Goal: Contribute content: Add original content to the website for others to see

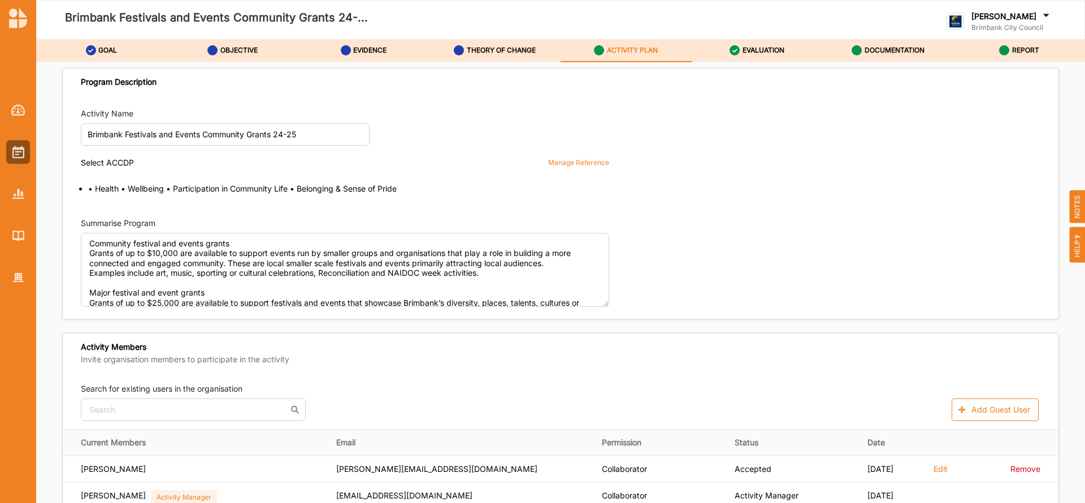
scroll to position [1695, 0]
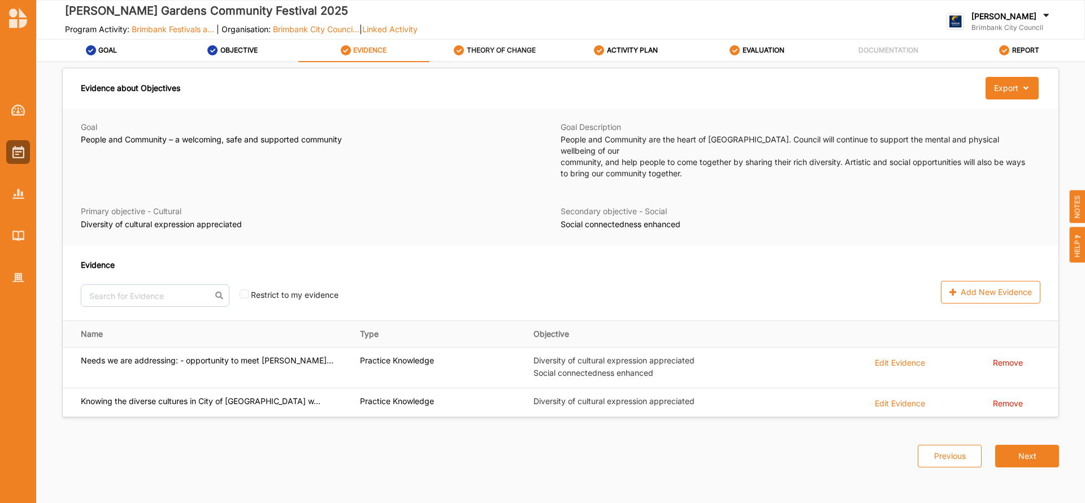
click at [514, 49] on label "THEORY OF CHANGE" at bounding box center [501, 50] width 69 height 9
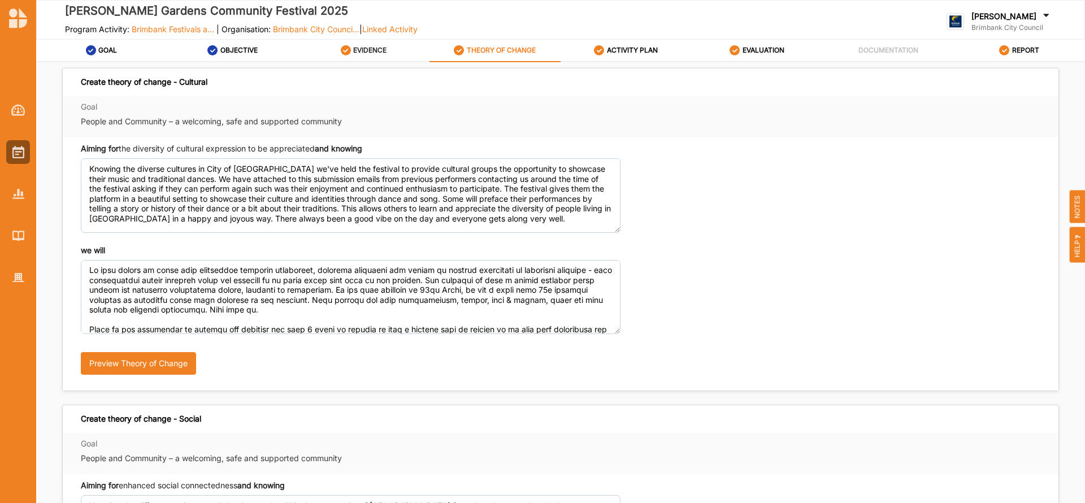
click at [372, 51] on label "EVIDENCE" at bounding box center [369, 50] width 33 height 9
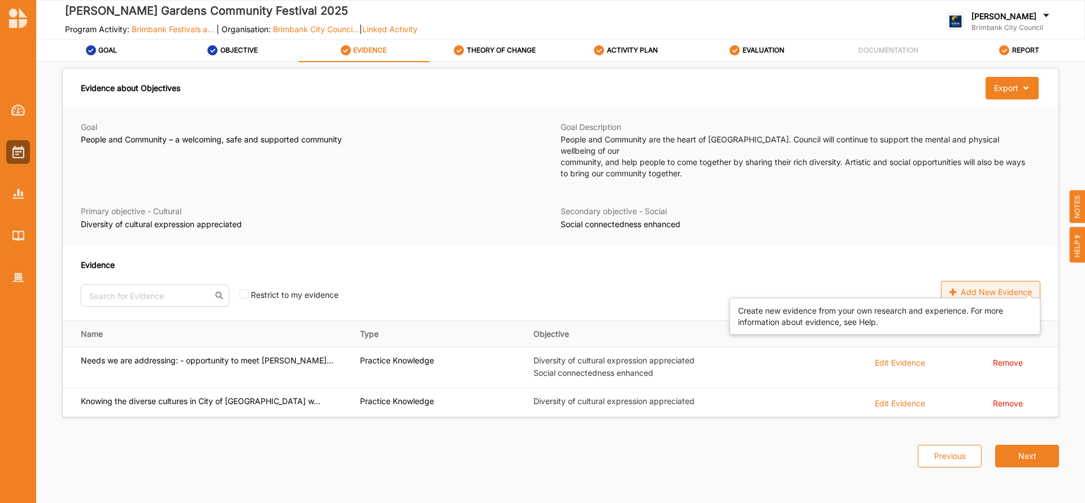
click at [965, 283] on div "Add New Evidence" at bounding box center [990, 292] width 99 height 23
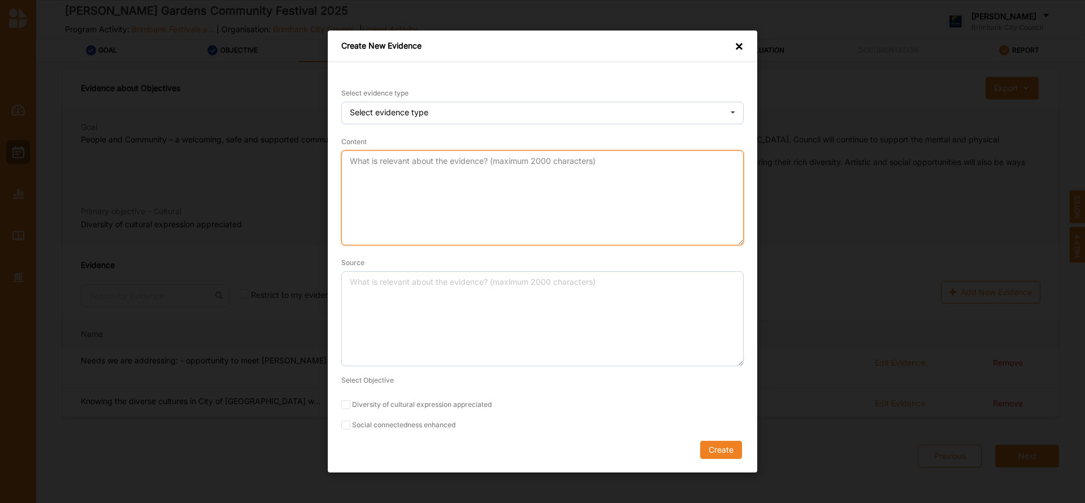
click at [413, 180] on textarea "Content" at bounding box center [542, 197] width 402 height 95
paste textarea "We will create an event that celebrates cultural traditions, offering attendees…"
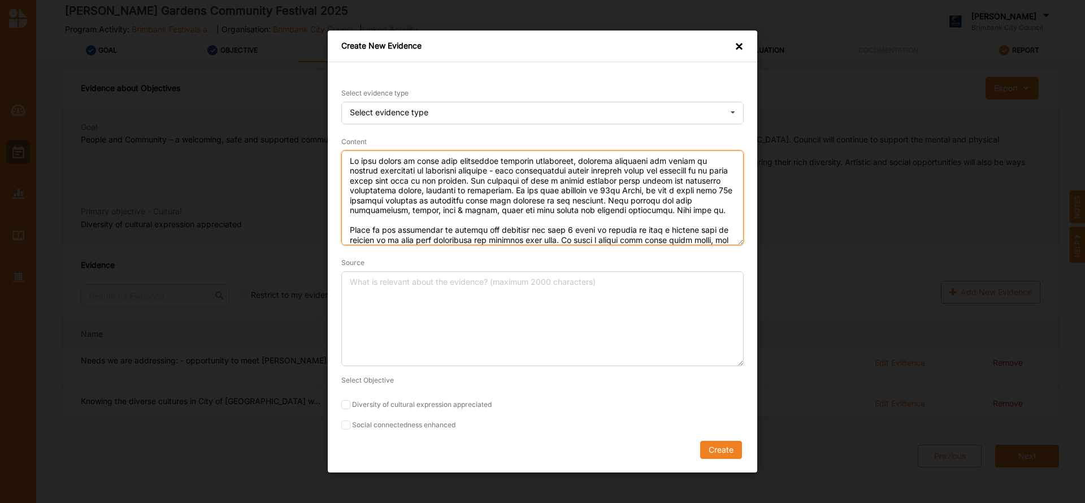
scroll to position [89, 0]
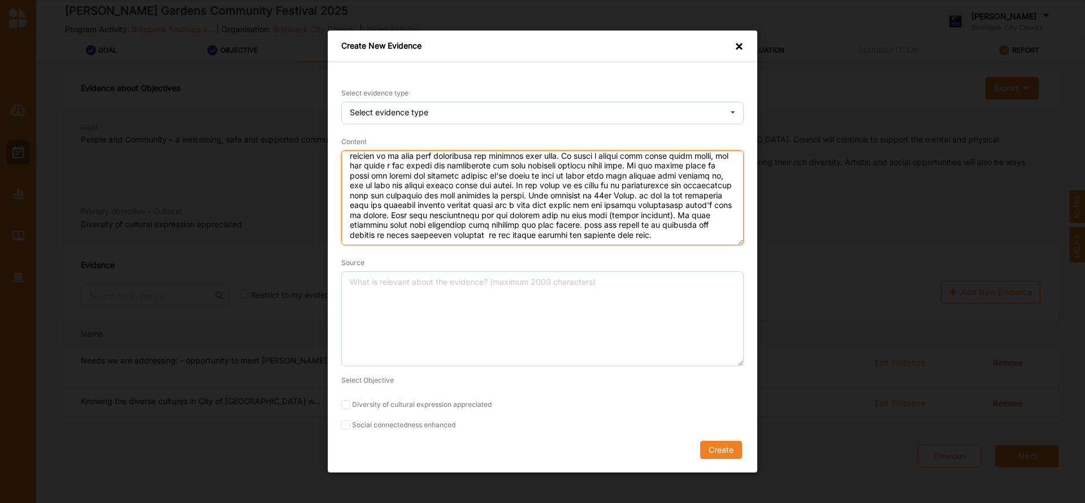
type textarea "We will create an event that celebrates cultural traditions, offering attendees…"
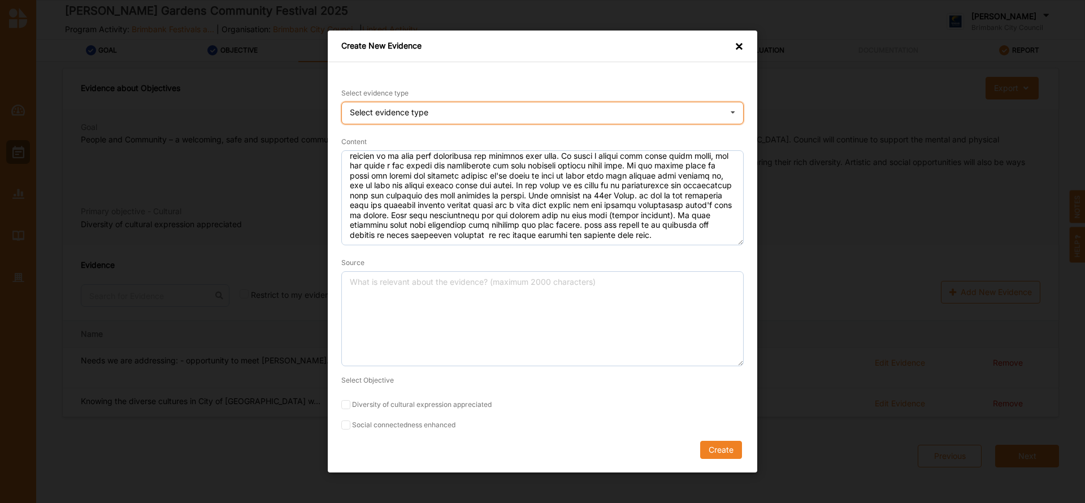
click at [733, 115] on icon at bounding box center [732, 113] width 17 height 23
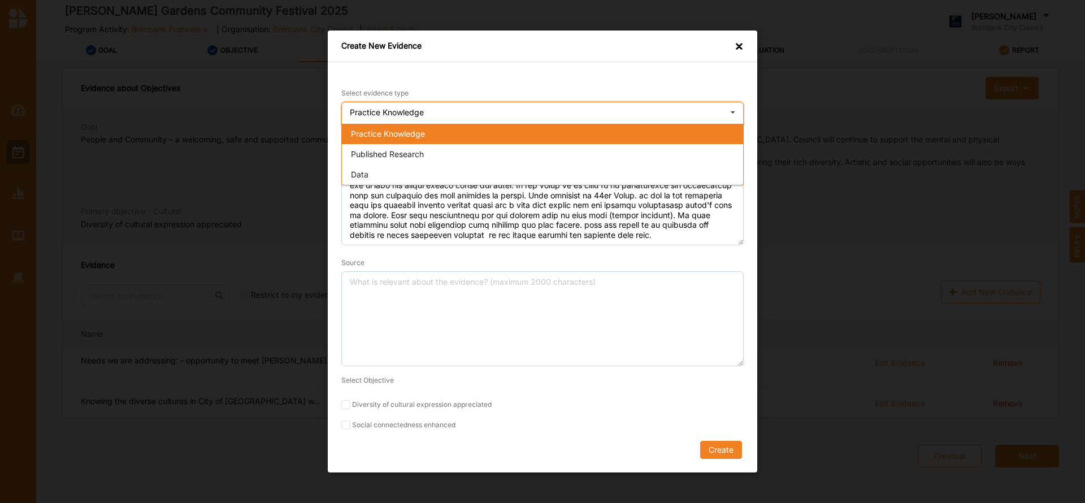
click at [669, 134] on div "Practice Knowledge" at bounding box center [542, 134] width 401 height 20
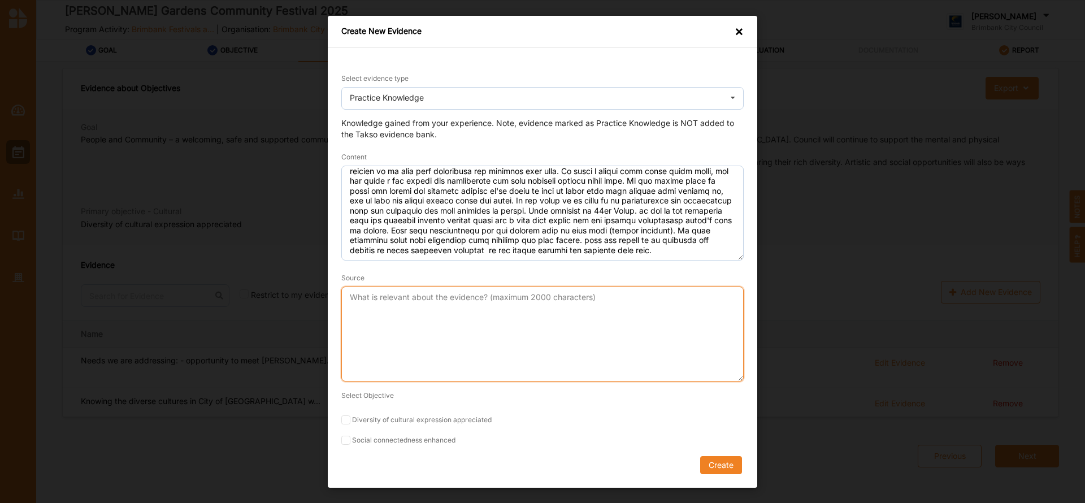
click at [481, 294] on textarea "Source" at bounding box center [542, 333] width 402 height 95
click at [453, 298] on textarea "Speroulla - President - Freinds of HV McKay" at bounding box center [542, 333] width 402 height 95
click at [449, 298] on textarea "Speroulla - President - Freinds of HV McKay" at bounding box center [542, 333] width 402 height 95
type textarea "Speroulla - President - Friends of HV McKay"
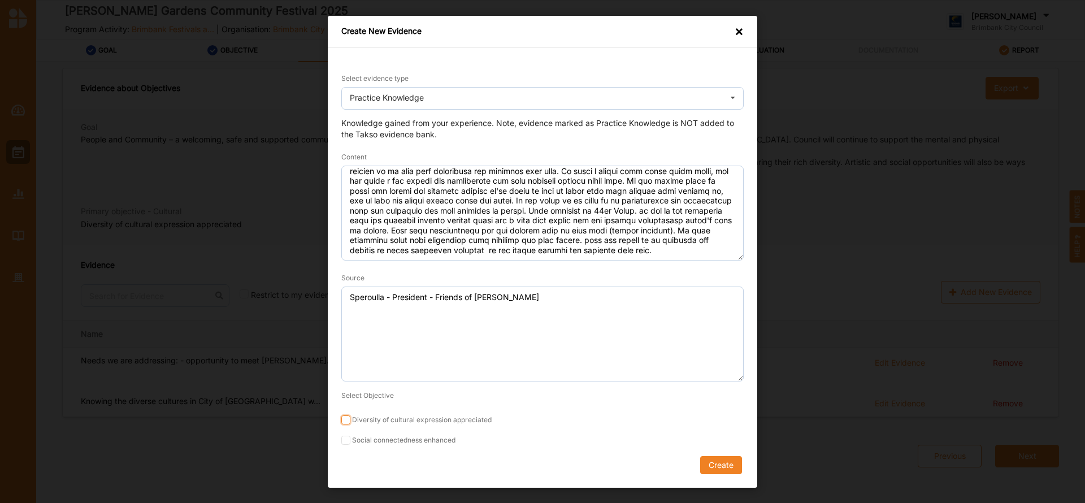
click at [344, 419] on input "Diversity of cultural expression appreciated" at bounding box center [345, 419] width 9 height 9
checkbox input "true"
click at [709, 464] on button "Create" at bounding box center [721, 465] width 42 height 18
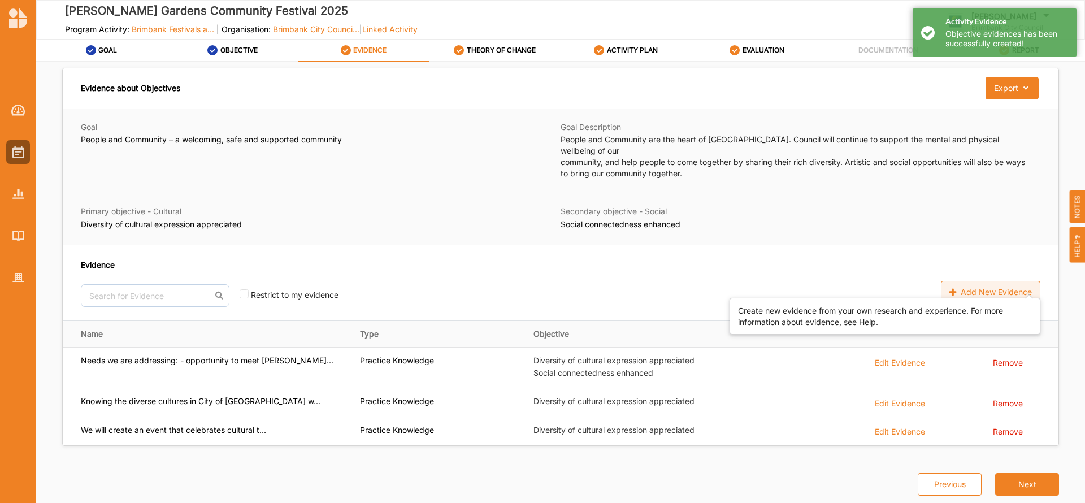
click at [972, 281] on div "Add New Evidence" at bounding box center [990, 292] width 99 height 23
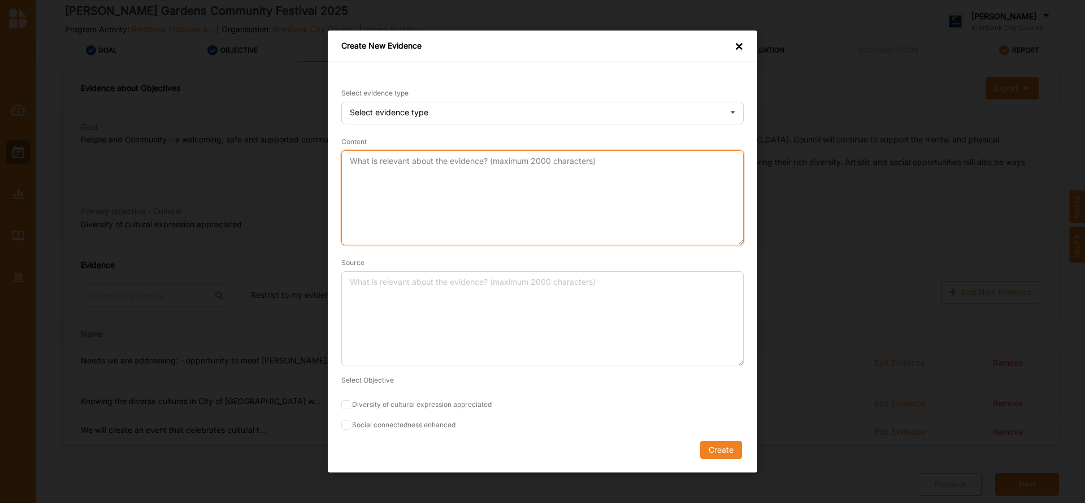
click at [394, 159] on textarea "Content" at bounding box center [542, 197] width 402 height 95
paste textarea "Knowing the different socioeconomic backgrounds within the community of Brimban…"
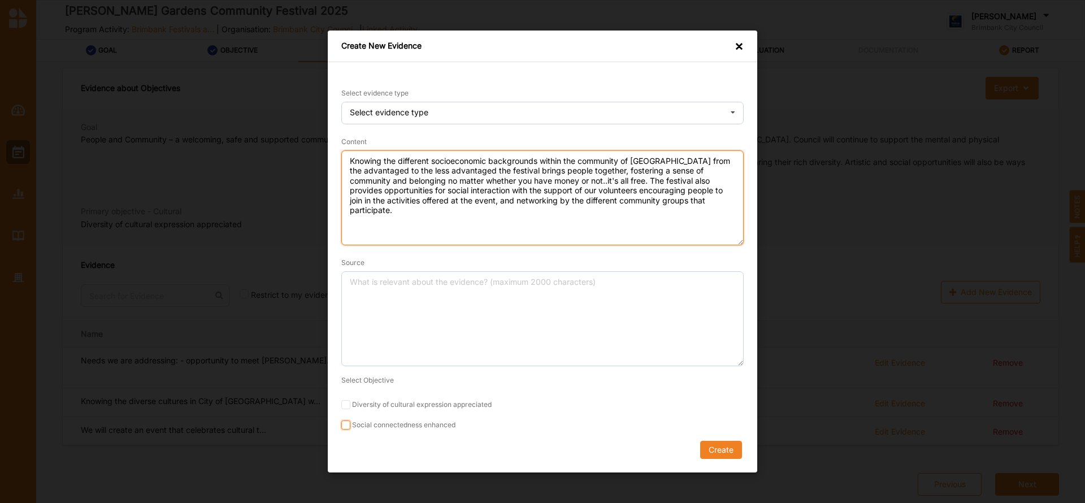
type textarea "Knowing the different socioeconomic backgrounds within the community of Brimban…"
click at [345, 425] on input "Social connectedness enhanced" at bounding box center [345, 424] width 9 height 9
checkbox input "true"
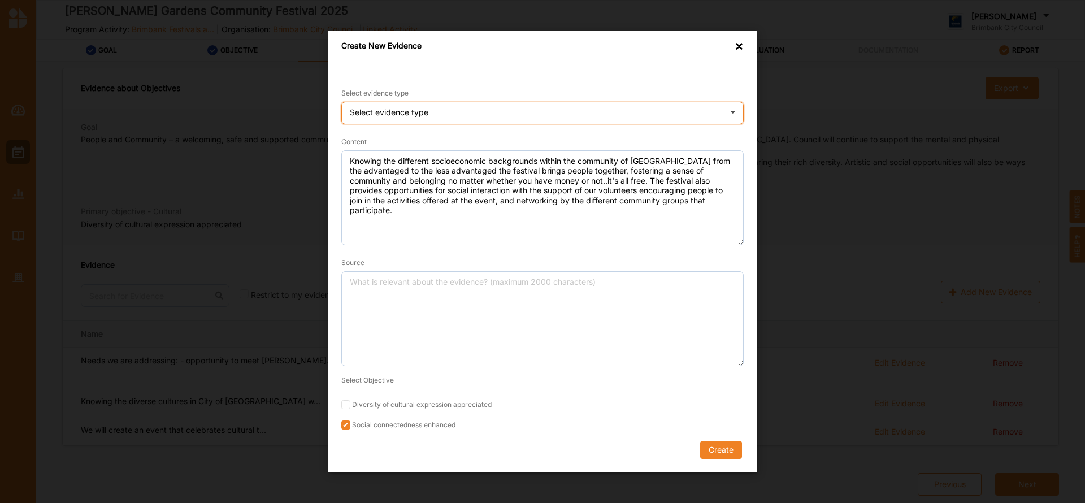
click at [727, 110] on icon at bounding box center [732, 113] width 17 height 23
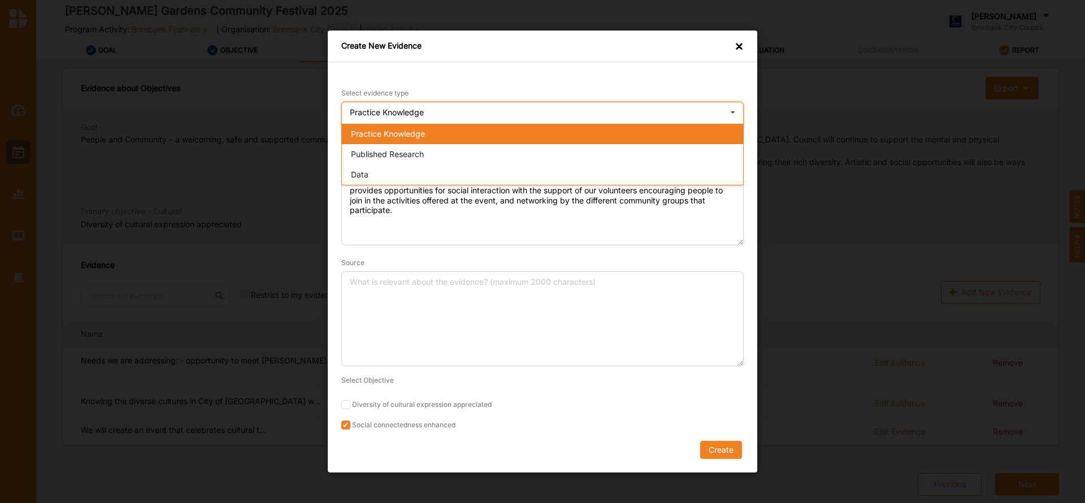
click at [484, 137] on div "Practice Knowledge" at bounding box center [542, 134] width 401 height 20
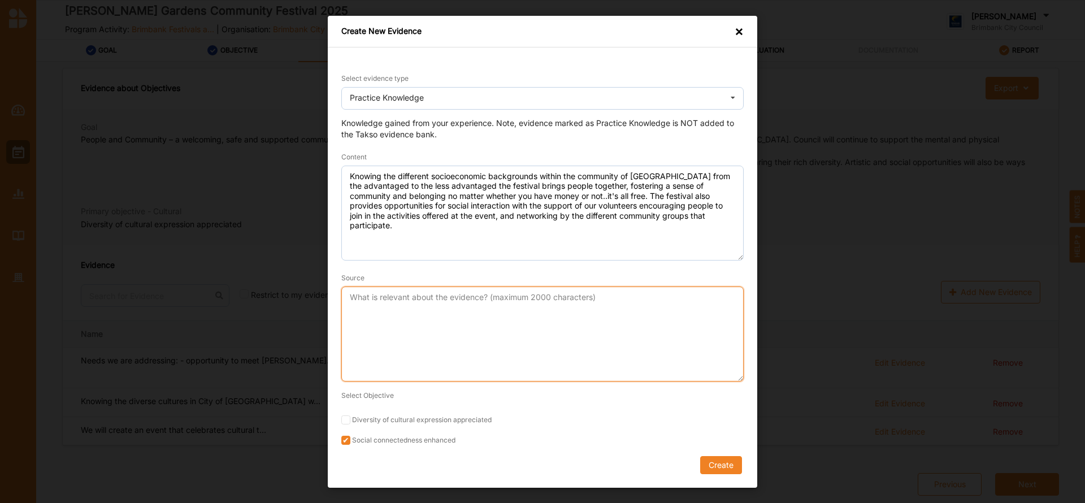
click at [423, 289] on textarea "Source" at bounding box center [542, 333] width 402 height 95
type textarea "Speroulla - Friends of HV McKay"
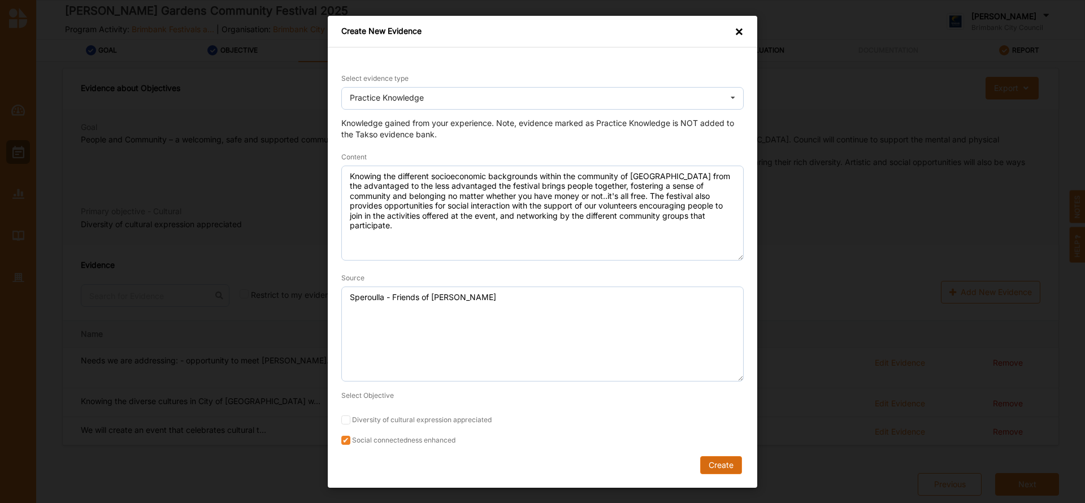
click at [729, 467] on button "Create" at bounding box center [721, 465] width 42 height 18
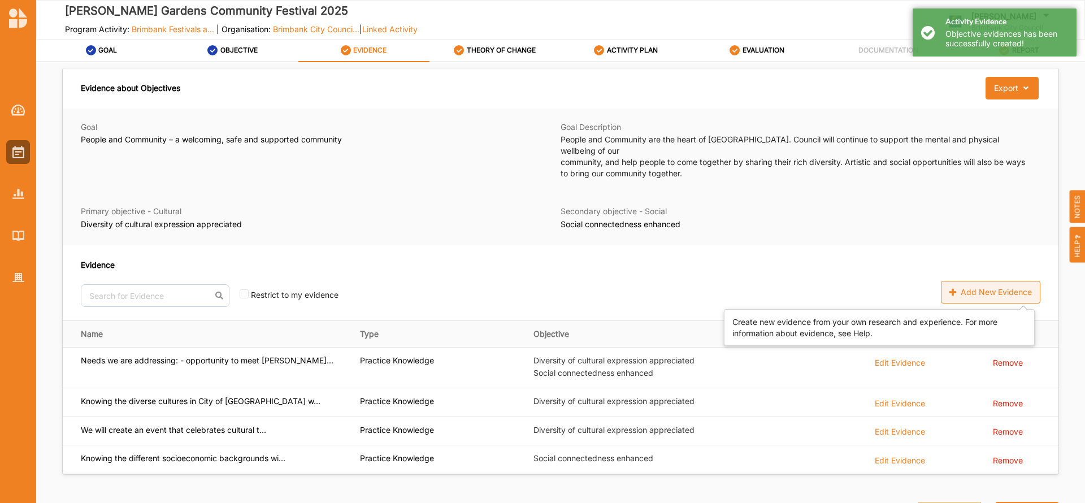
click at [961, 290] on div "Add New Evidence" at bounding box center [990, 292] width 99 height 23
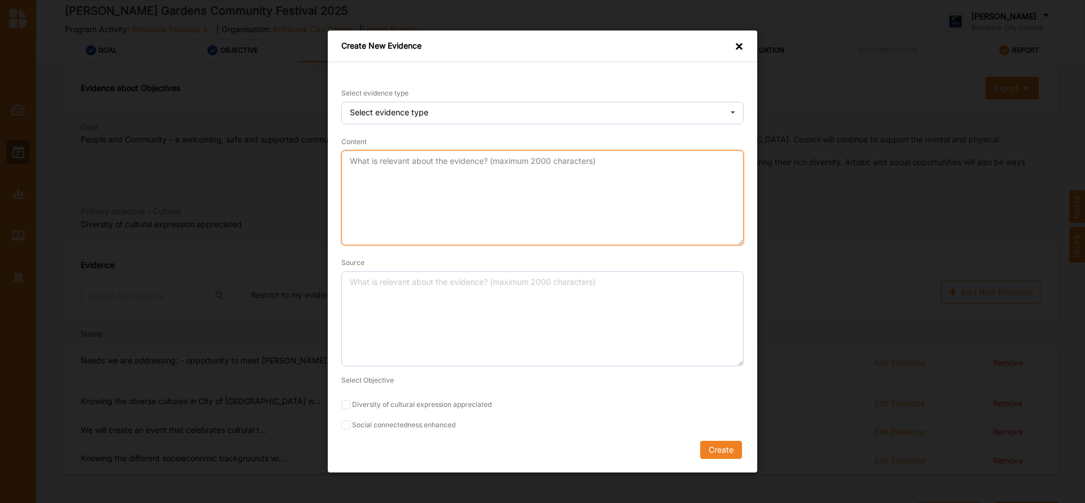
click at [383, 168] on textarea "Content" at bounding box center [542, 197] width 402 height 95
paste textarea "We will try and instil an inclusive culture amongst our volunteers so that they…"
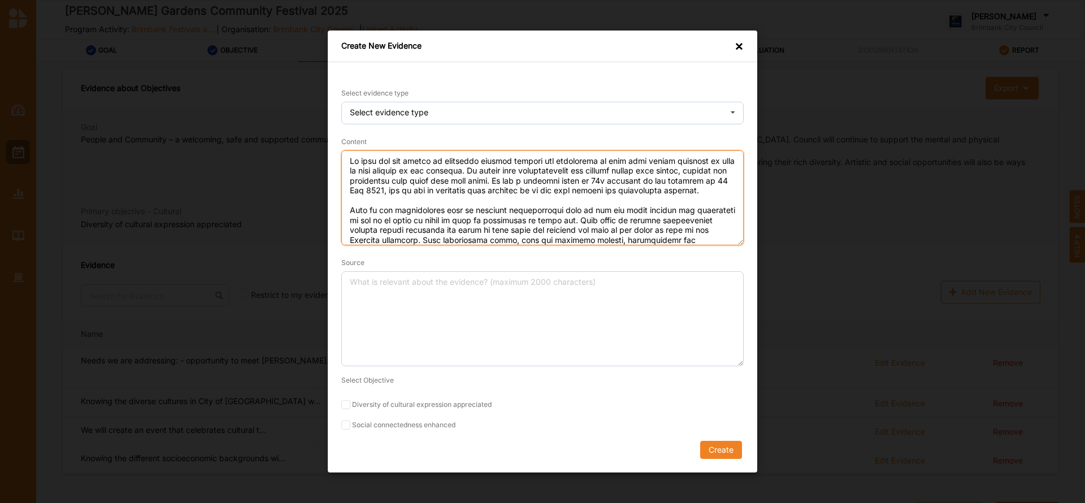
scroll to position [40, 0]
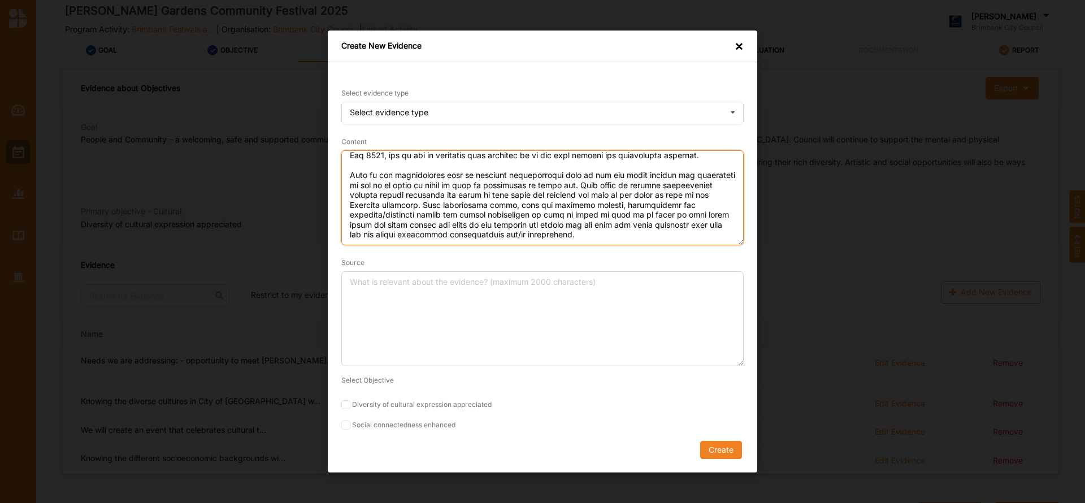
type textarea "We will try and instil an inclusive culture amongst our volunteers so that they…"
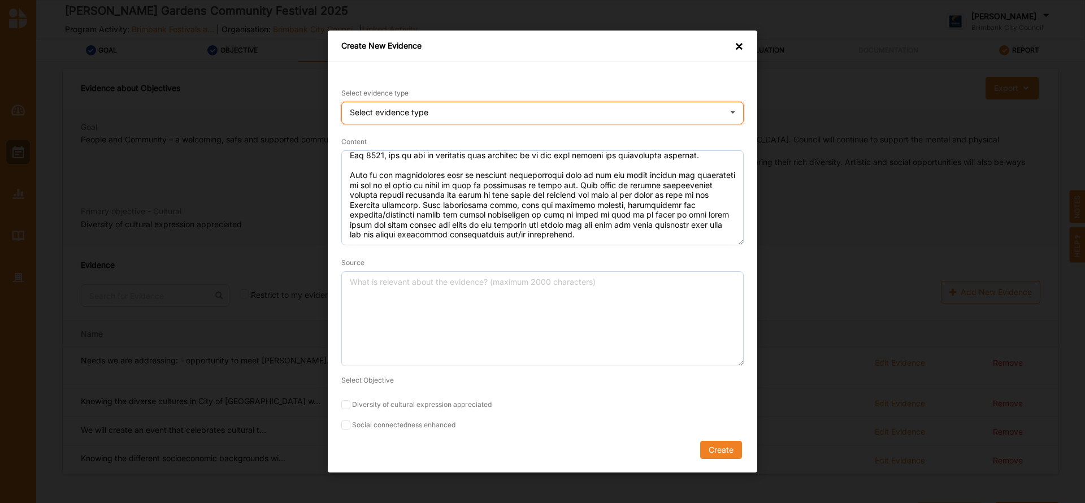
click at [736, 109] on icon at bounding box center [732, 113] width 17 height 23
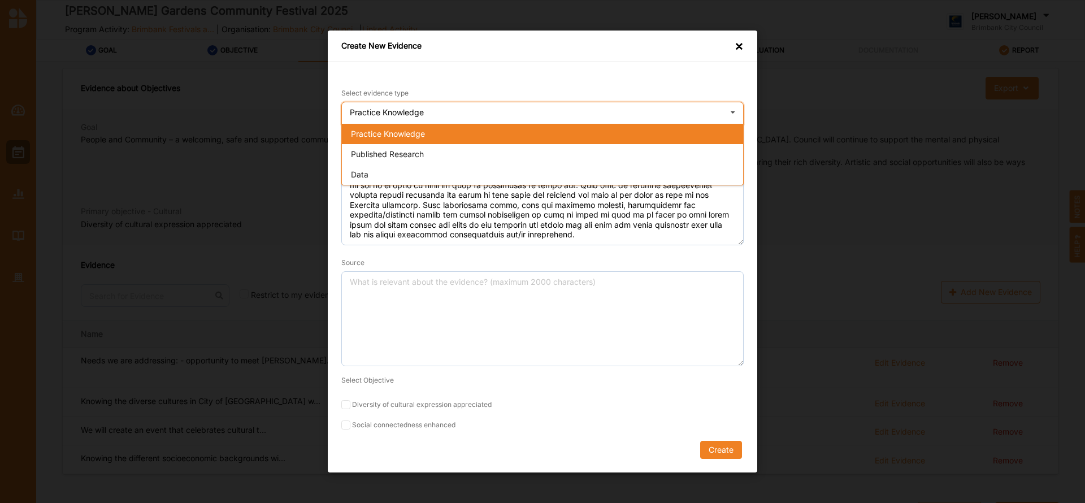
click at [598, 134] on div "Practice Knowledge" at bounding box center [542, 134] width 401 height 20
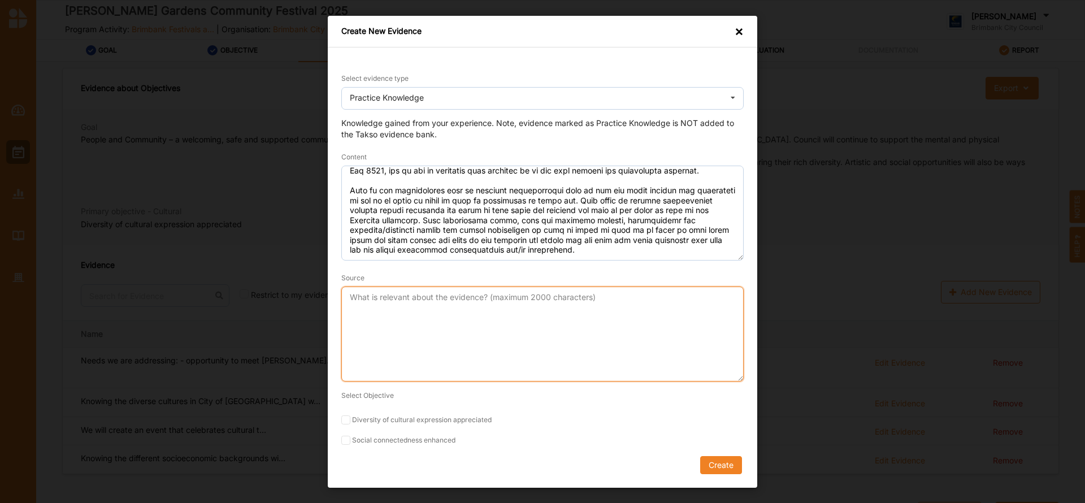
click at [452, 313] on textarea "Source" at bounding box center [542, 333] width 402 height 95
type textarea "Speroulla - President - HV McKay Gardens"
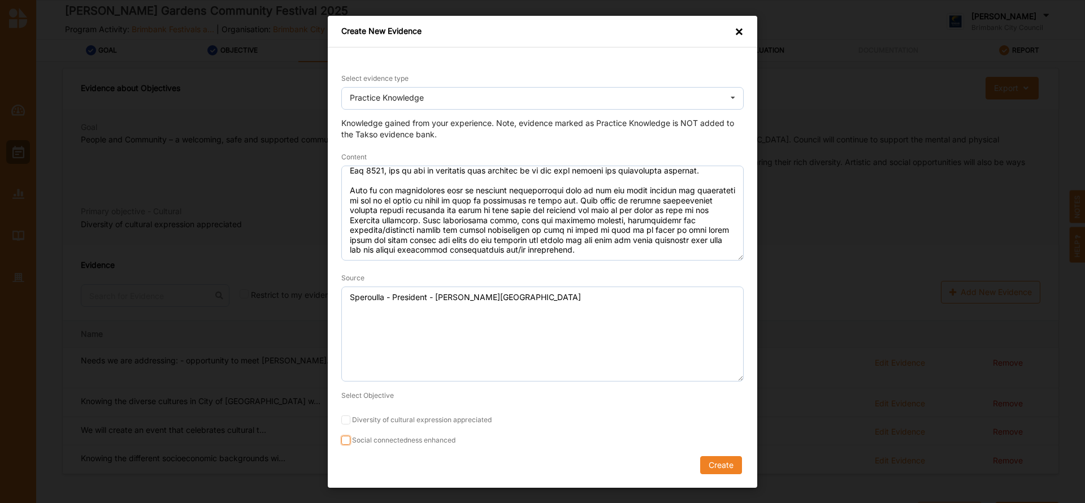
click at [348, 443] on input "Social connectedness enhanced" at bounding box center [345, 440] width 9 height 9
checkbox input "true"
click at [710, 464] on button "Create" at bounding box center [721, 465] width 42 height 18
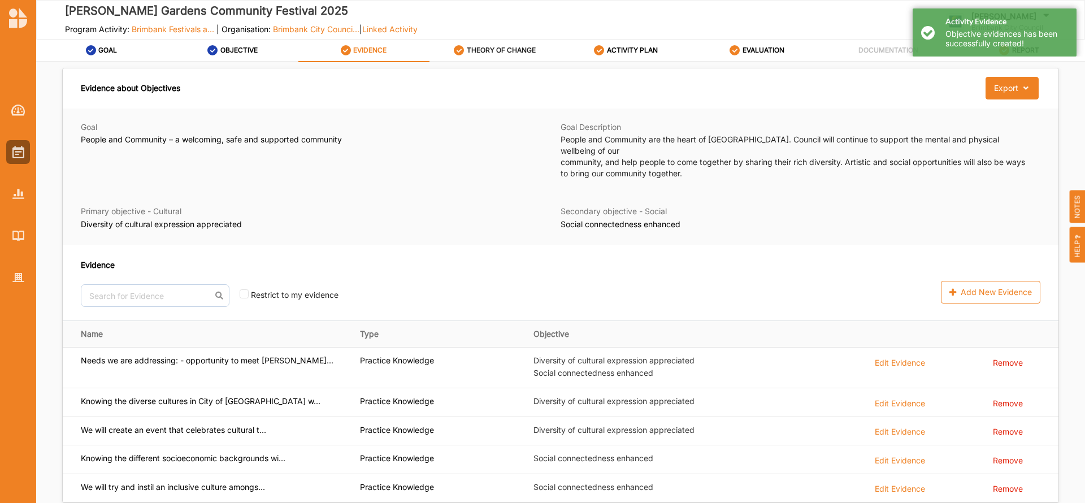
click at [513, 51] on label "THEORY OF CHANGE" at bounding box center [501, 50] width 69 height 9
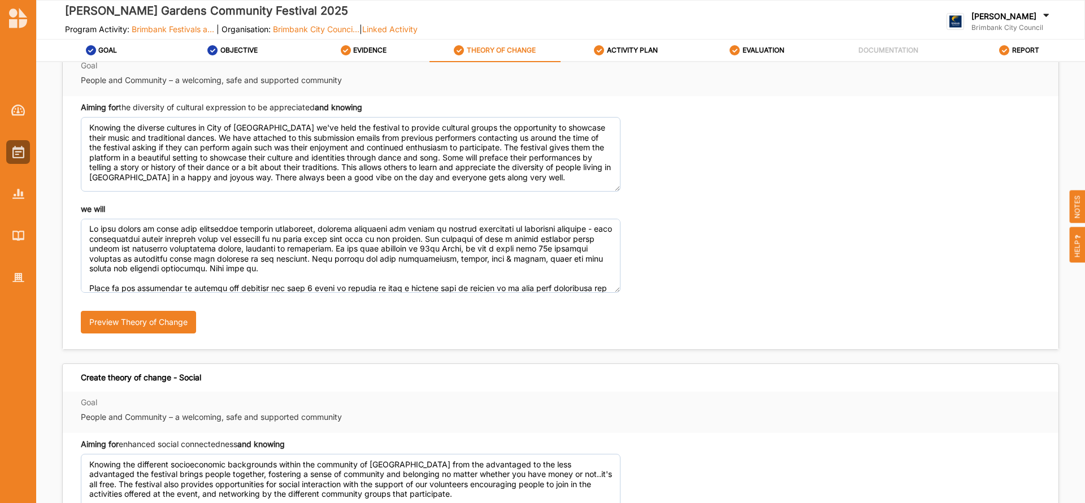
scroll to position [36, 0]
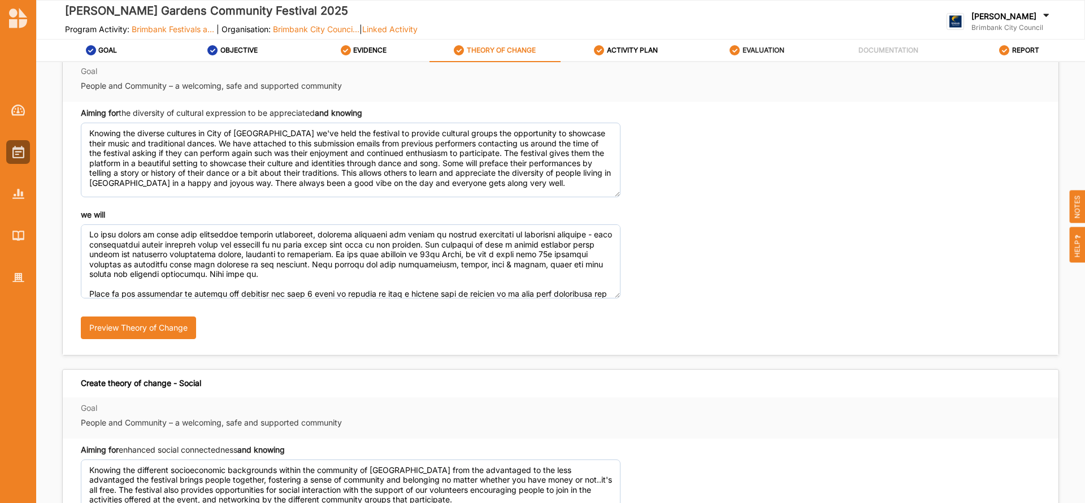
click at [770, 49] on label "EVALUATION" at bounding box center [764, 50] width 42 height 9
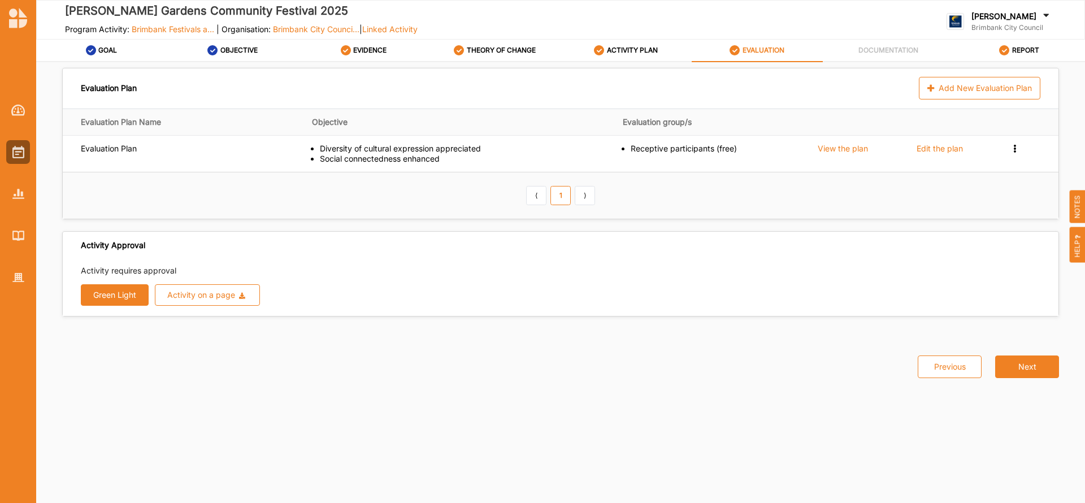
click at [110, 288] on button "Green Light" at bounding box center [115, 294] width 68 height 21
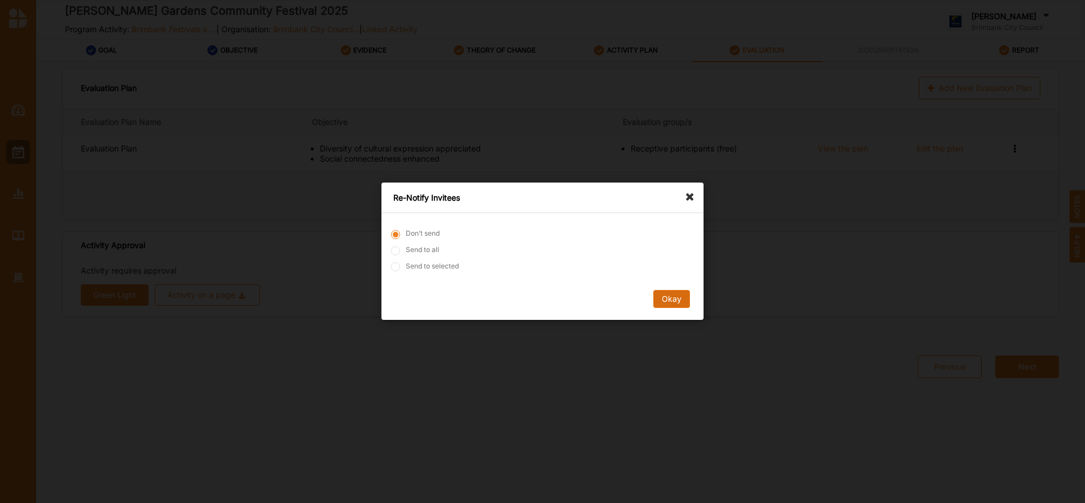
click at [666, 301] on button "Okay" at bounding box center [671, 299] width 37 height 18
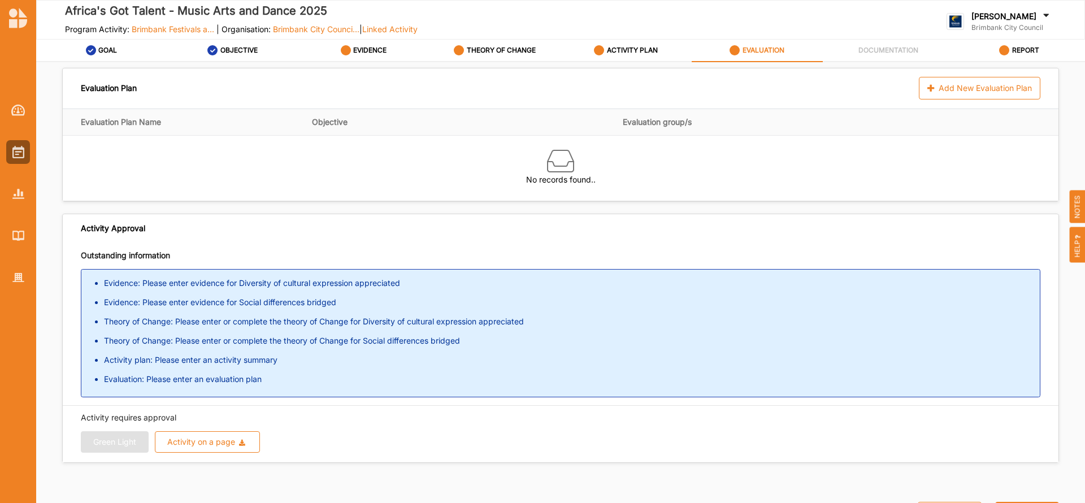
scroll to position [27, 0]
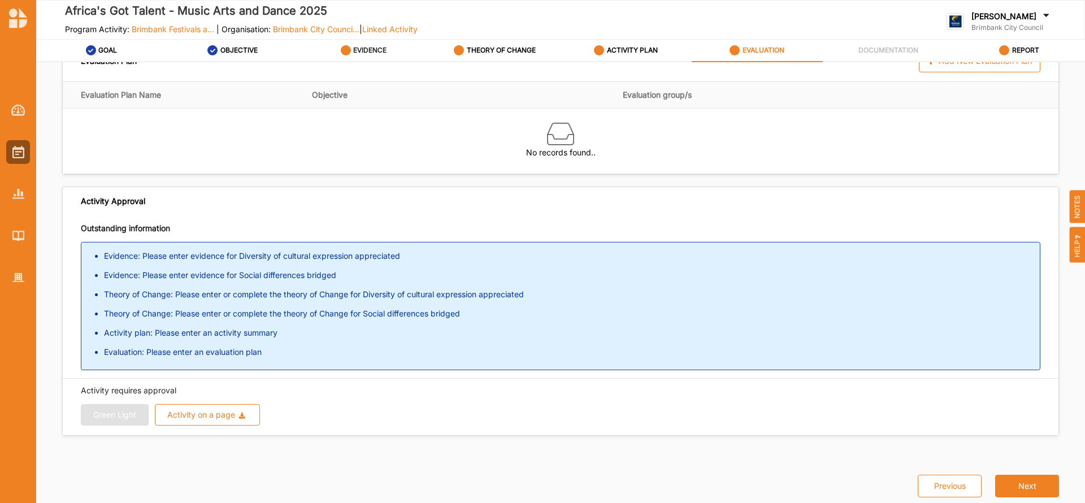
click at [363, 49] on label "EVIDENCE" at bounding box center [369, 50] width 33 height 9
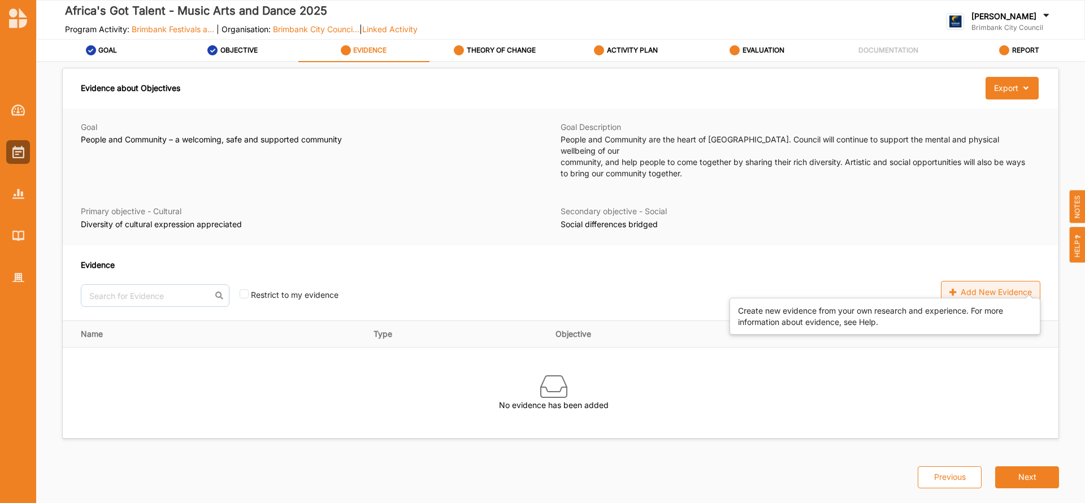
click at [986, 281] on div "Add New Evidence" at bounding box center [990, 292] width 99 height 23
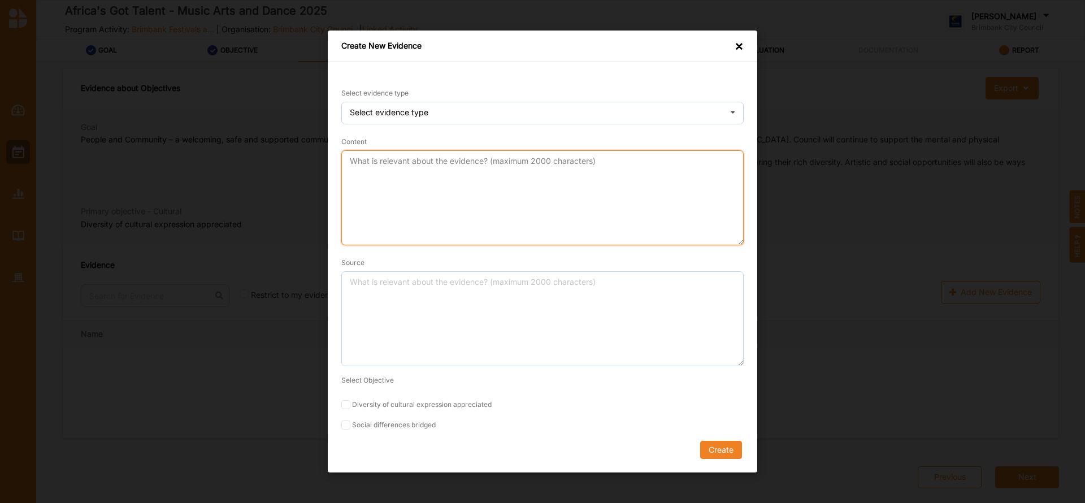
click at [384, 165] on textarea "Content" at bounding box center [542, 197] width 402 height 95
paste textarea "Knowing that young people, especially those from migrant backgrounds, often fac…"
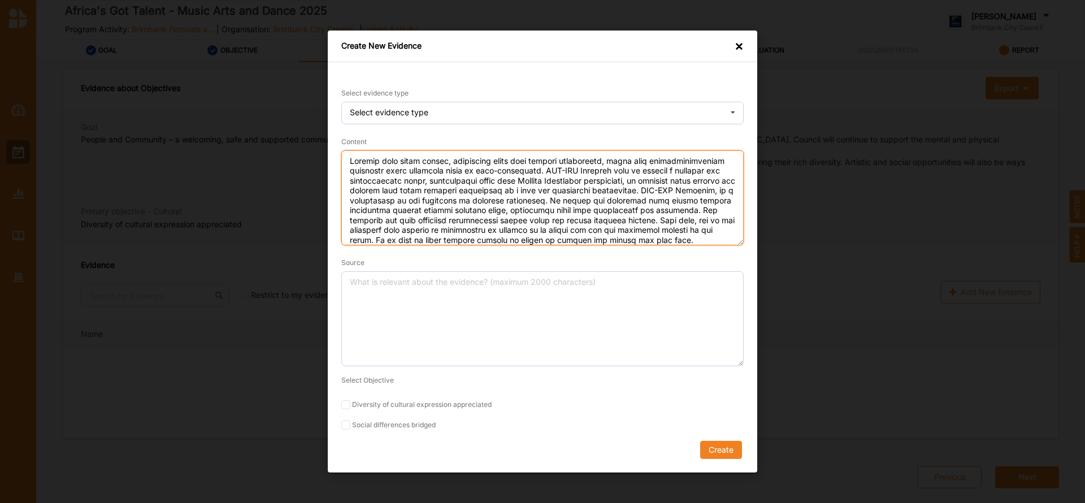
scroll to position [208, 0]
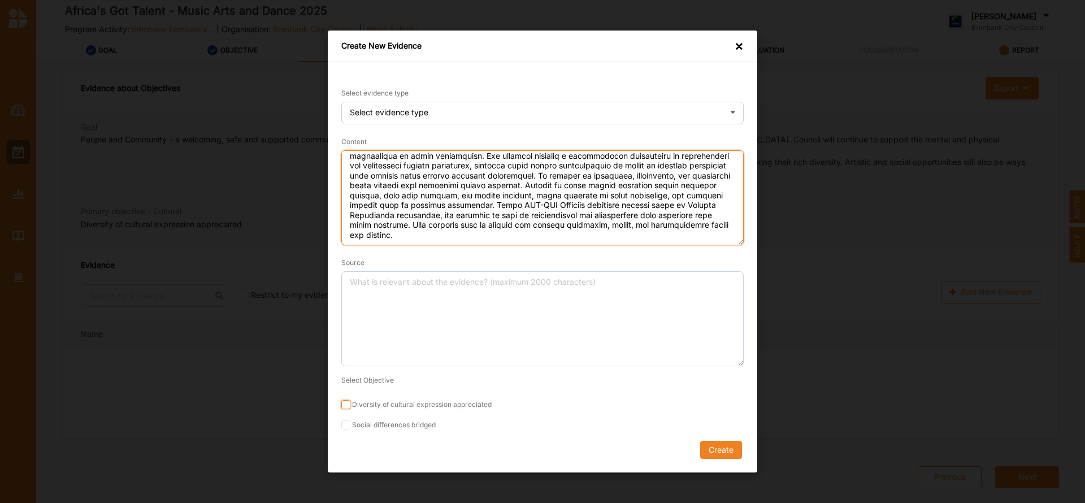
type textarea "Knowing that young people, especially those from migrant backgrounds, often fac…"
click at [346, 403] on input "Diversity of cultural expression appreciated" at bounding box center [345, 404] width 9 height 9
checkbox input "true"
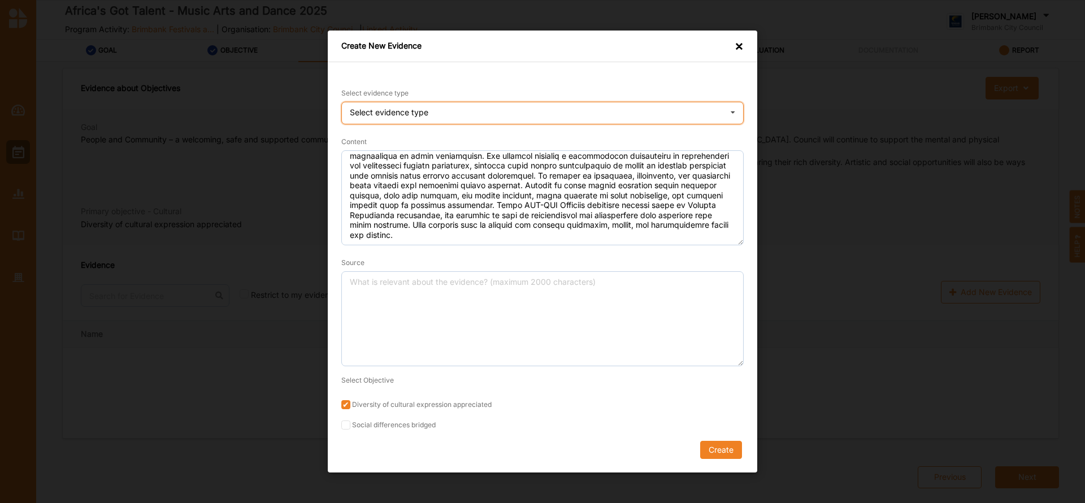
click at [732, 114] on icon at bounding box center [732, 113] width 17 height 23
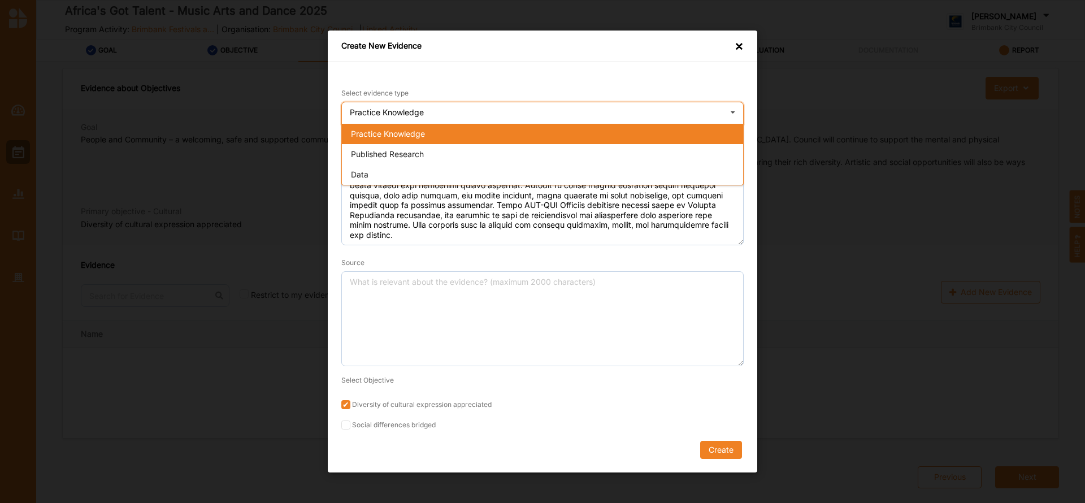
click at [574, 129] on div "Practice Knowledge" at bounding box center [542, 134] width 401 height 20
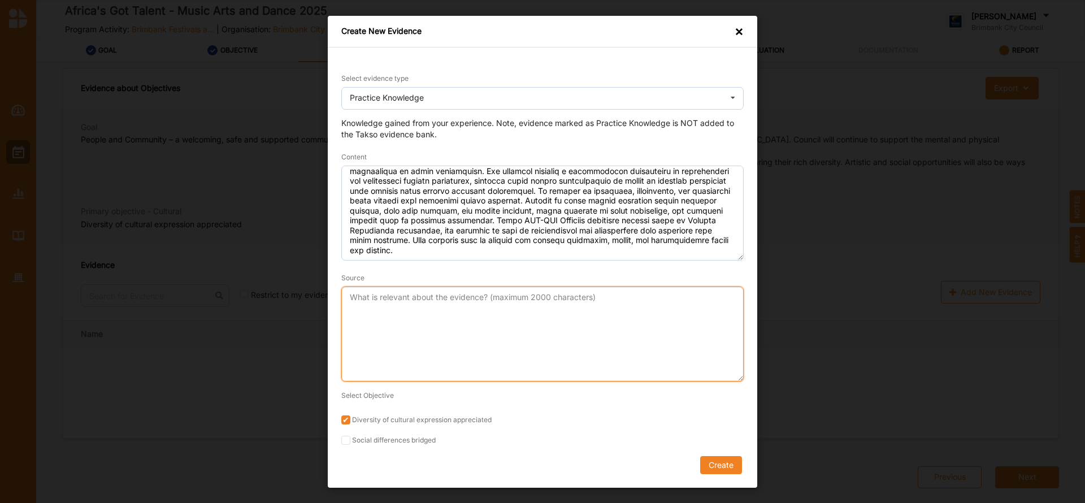
click at [493, 308] on textarea "Source" at bounding box center [542, 333] width 402 height 95
click at [362, 297] on textarea "Quisino" at bounding box center [542, 333] width 402 height 95
drag, startPoint x: 362, startPoint y: 297, endPoint x: 616, endPoint y: 353, distance: 260.2
click at [616, 353] on textarea "Quisino" at bounding box center [542, 333] width 402 height 95
type textarea "Q - ADA"
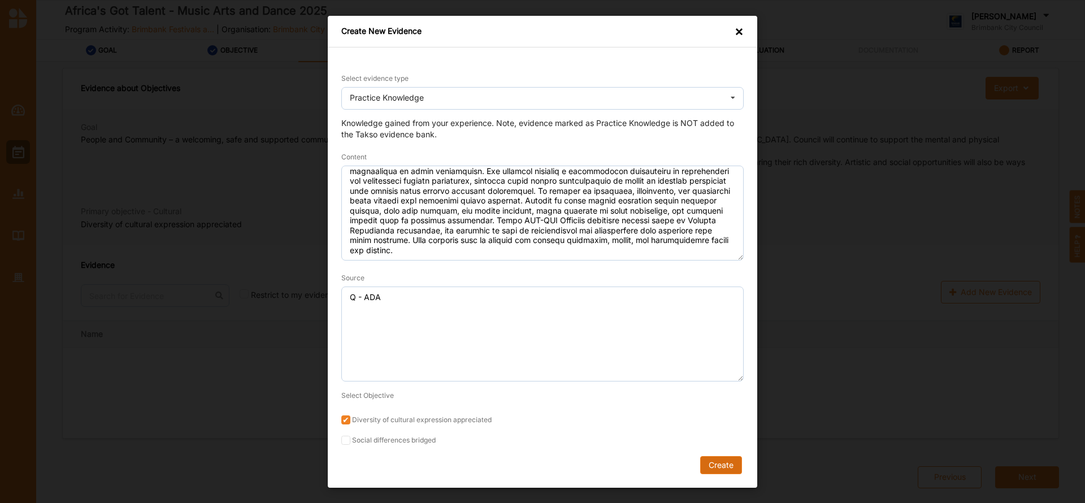
click at [719, 461] on button "Create" at bounding box center [721, 465] width 42 height 18
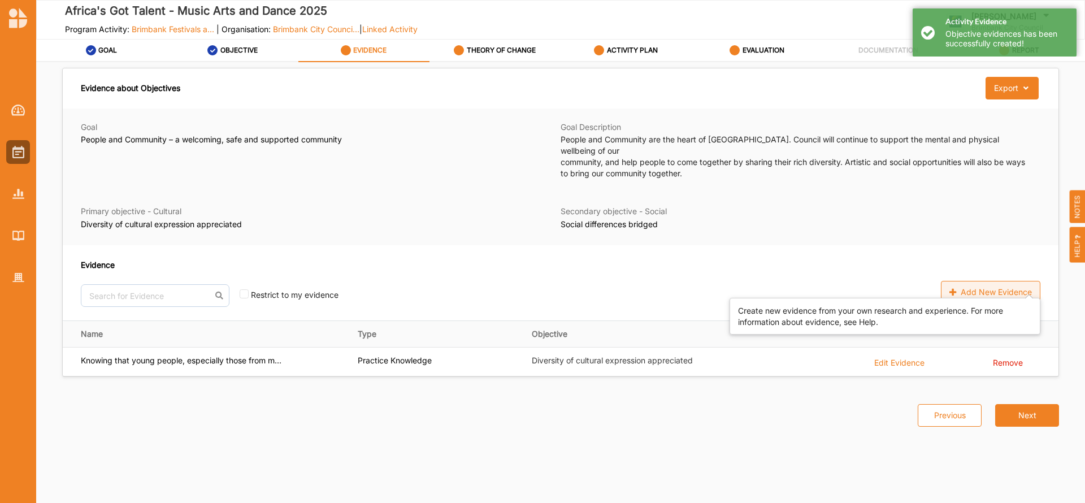
click at [989, 285] on div "Add New Evidence" at bounding box center [990, 292] width 99 height 23
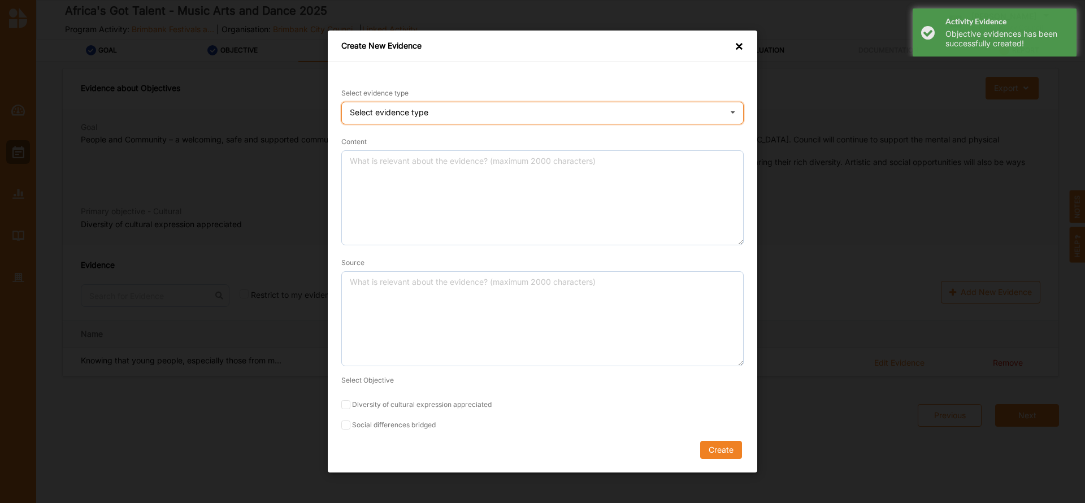
click at [735, 114] on icon at bounding box center [732, 113] width 17 height 23
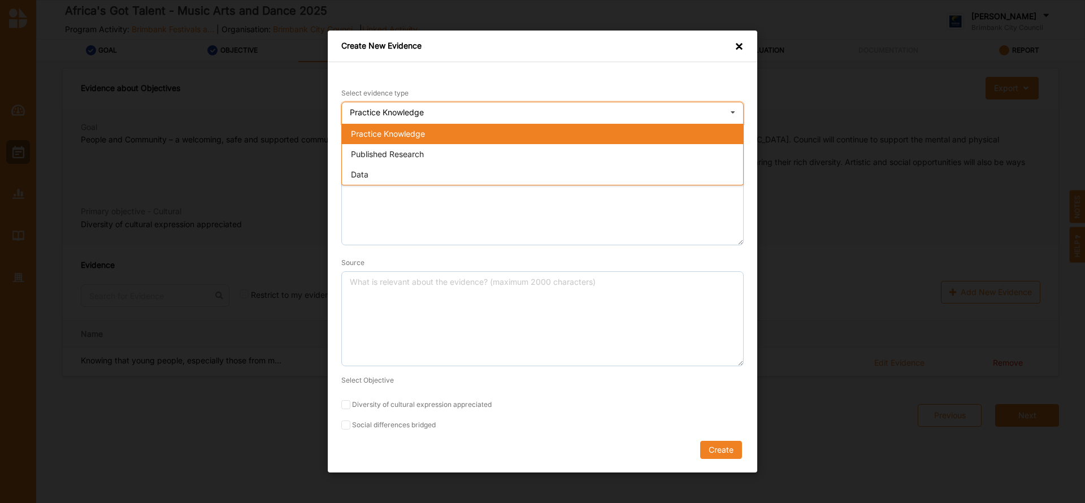
click at [540, 137] on div "Practice Knowledge" at bounding box center [542, 134] width 401 height 20
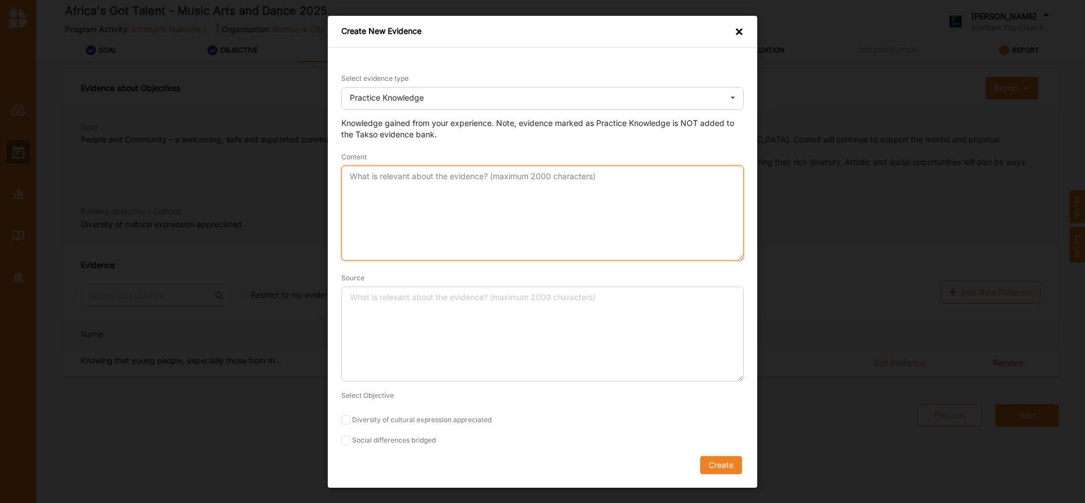
click at [376, 185] on textarea "Content" at bounding box center [542, 213] width 402 height 95
paste textarea "We will deliver the AGT_MAD Flavours Festival through four interdependent phase…"
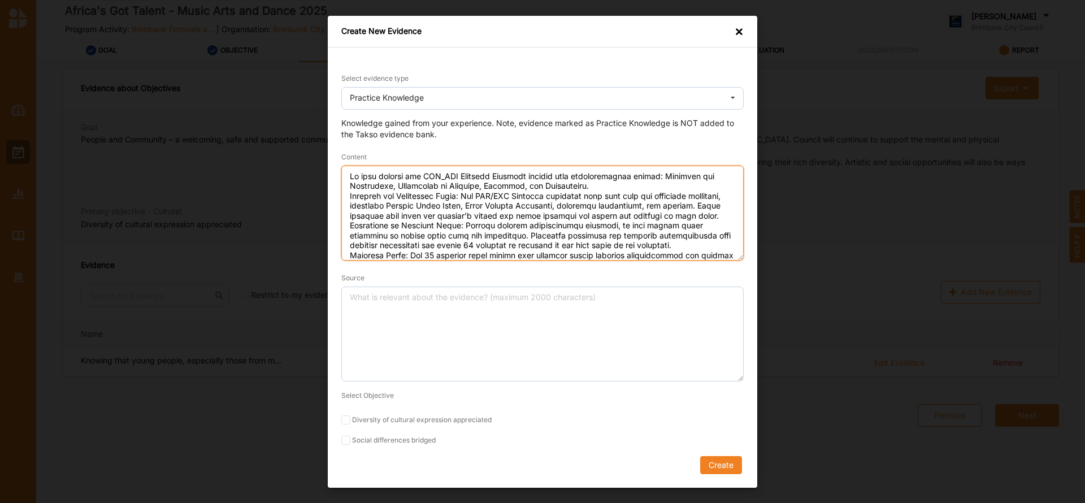
scroll to position [89, 0]
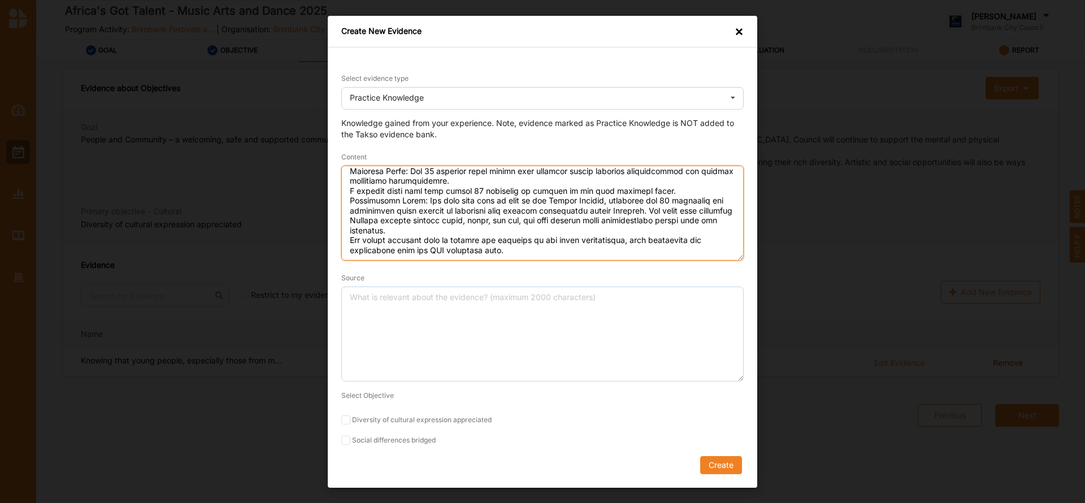
type textarea "We will deliver the AGT_MAD Flavours Festival through four interdependent phase…"
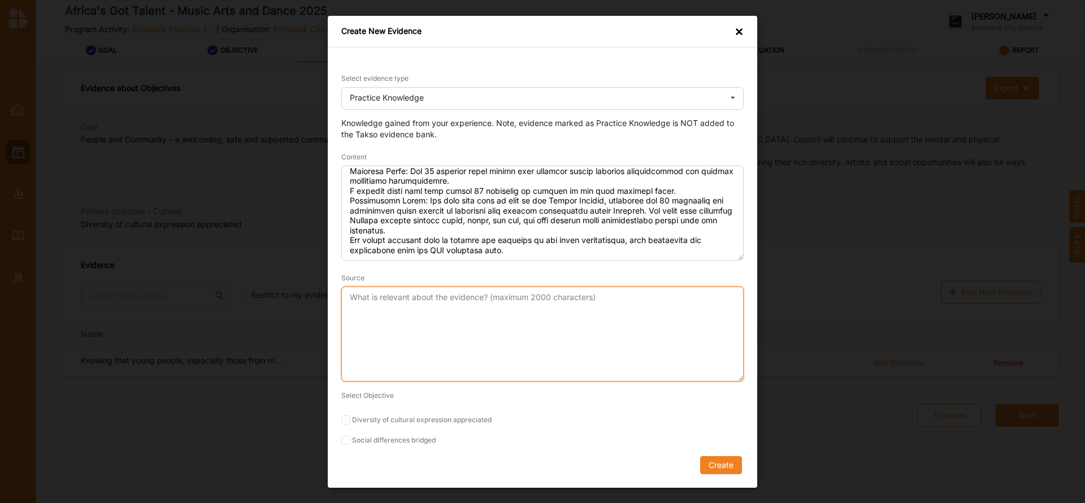
click at [396, 303] on textarea "Source" at bounding box center [542, 333] width 402 height 95
type textarea "Q - ADA"
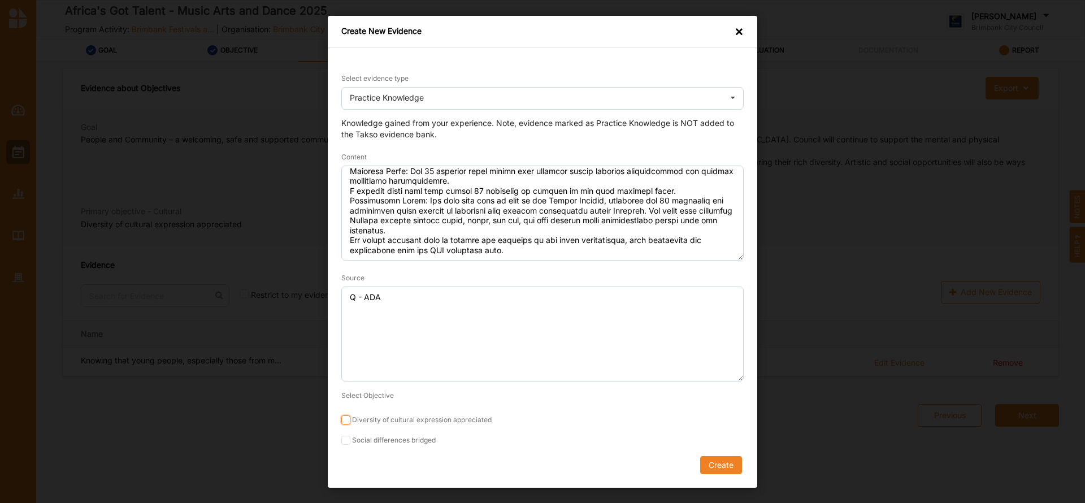
click at [345, 418] on input "Diversity of cultural expression appreciated" at bounding box center [345, 419] width 9 height 9
checkbox input "true"
click at [718, 460] on button "Create" at bounding box center [721, 465] width 42 height 18
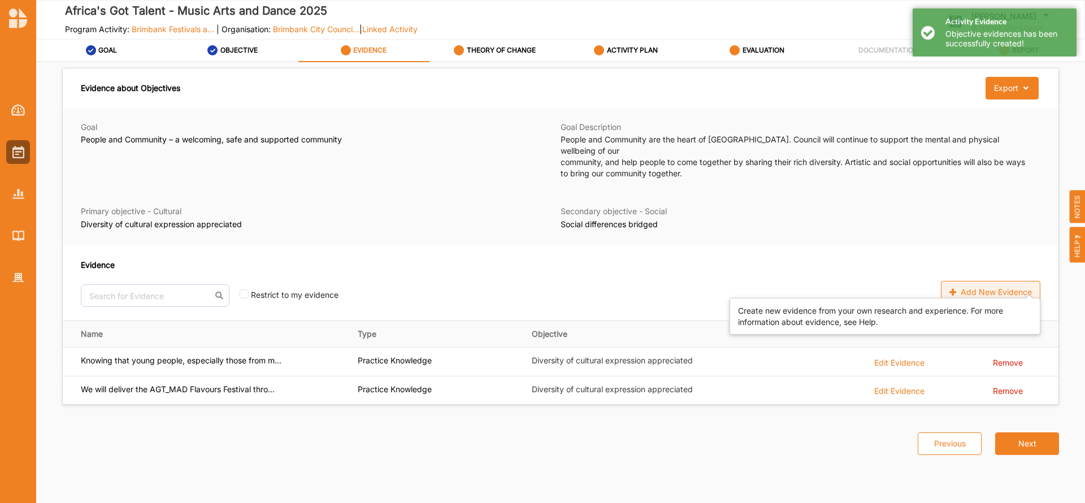
click at [974, 281] on div "Add New Evidence" at bounding box center [990, 292] width 99 height 23
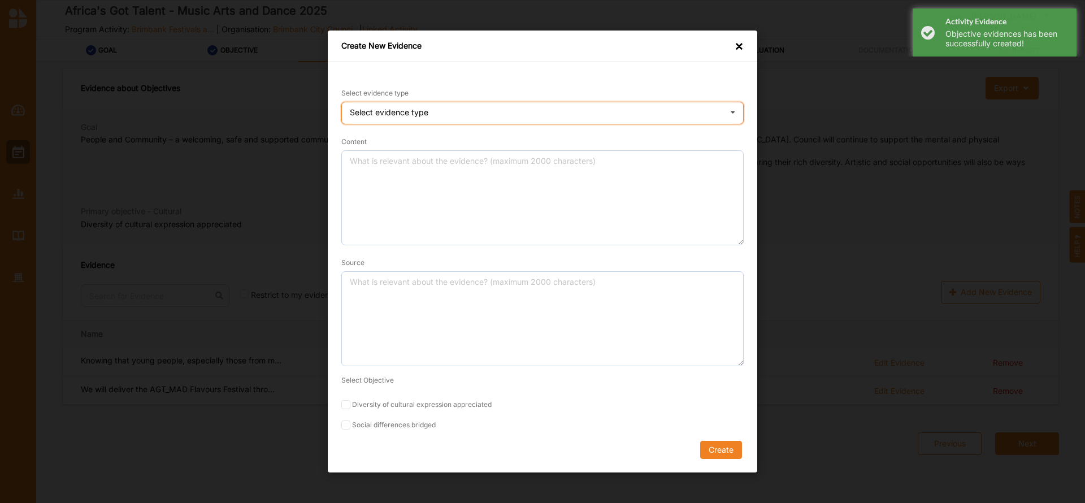
click at [735, 112] on icon at bounding box center [732, 113] width 17 height 23
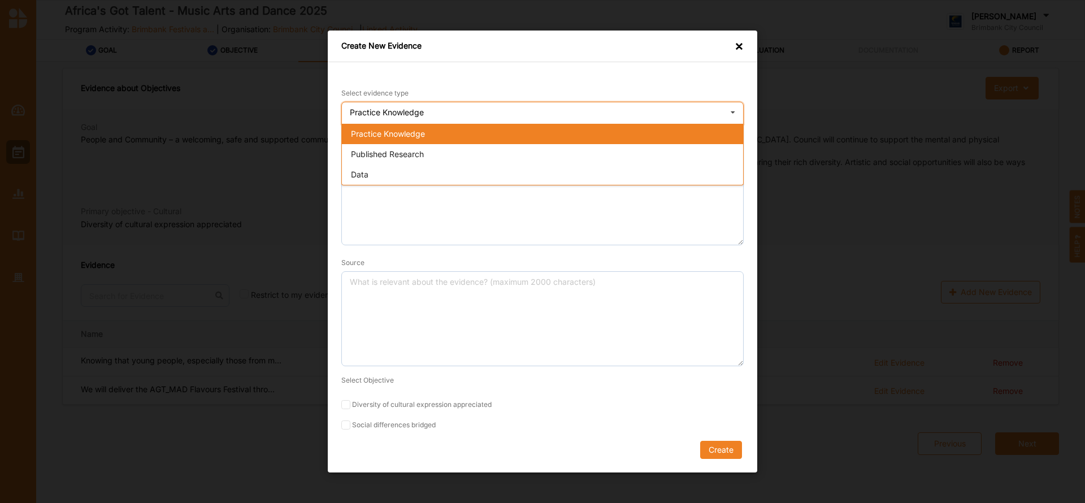
click at [501, 136] on div "Practice Knowledge" at bounding box center [542, 134] width 401 height 20
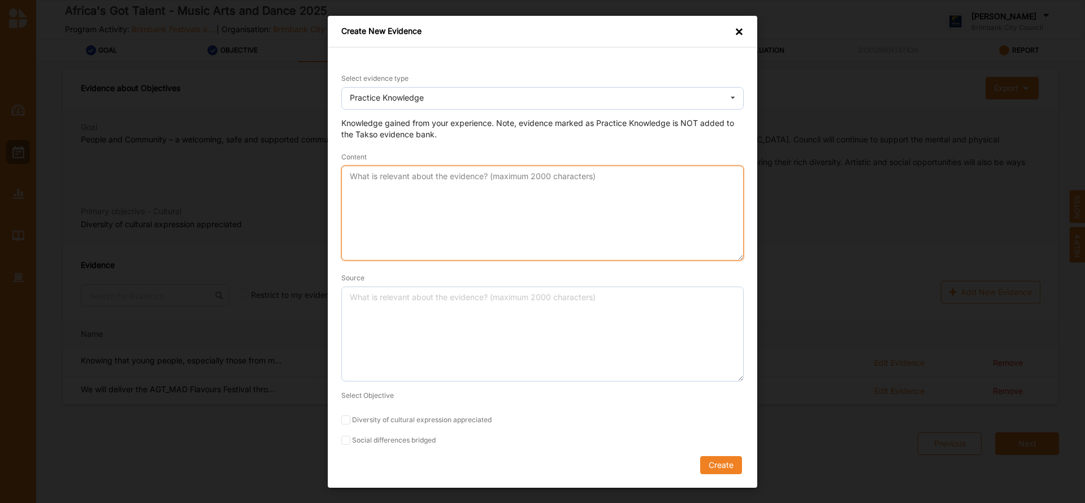
click at [418, 186] on textarea "Content" at bounding box center [542, 213] width 402 height 95
paste textarea "Knowing that Brimbank City Council is one of the most culturally diverse munici…"
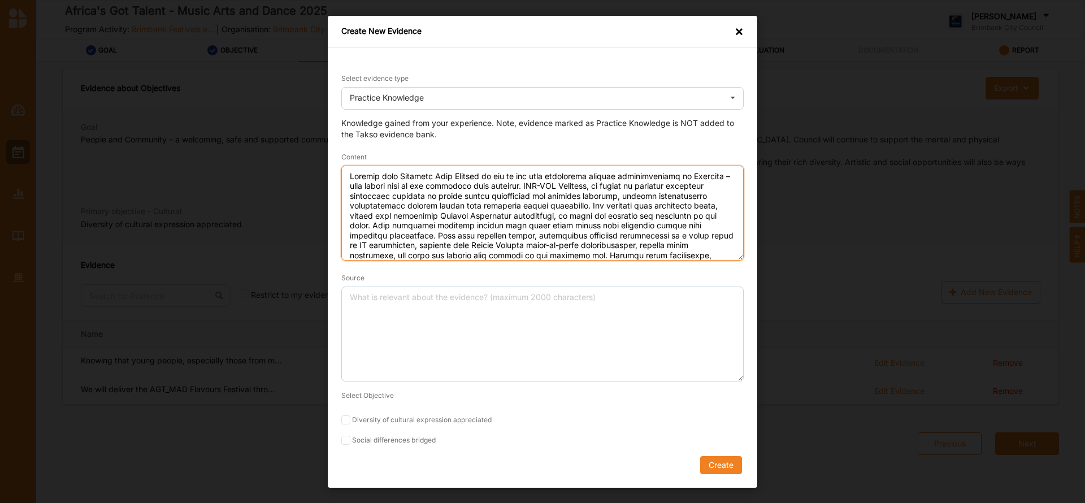
scroll to position [59, 0]
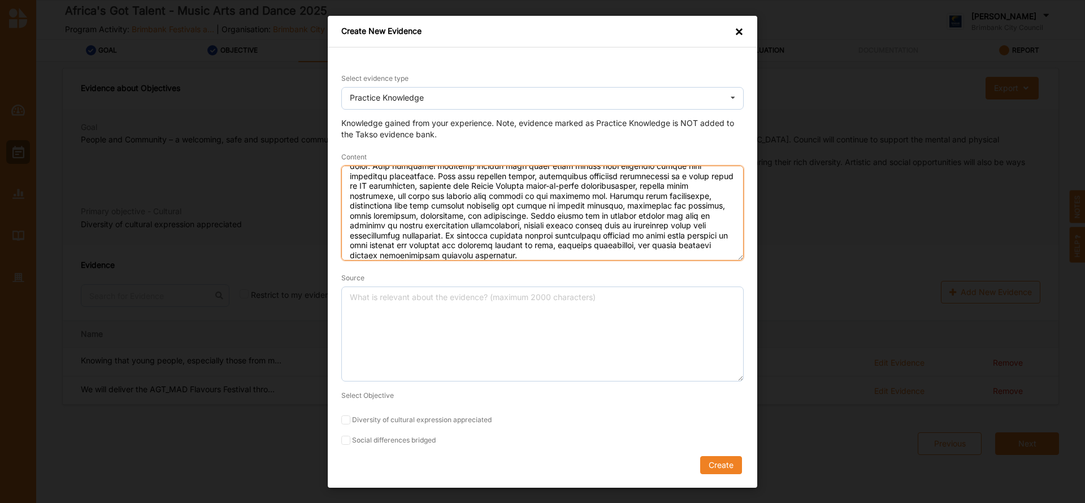
type textarea "Knowing that Brimbank City Council is one of the most culturally diverse munici…"
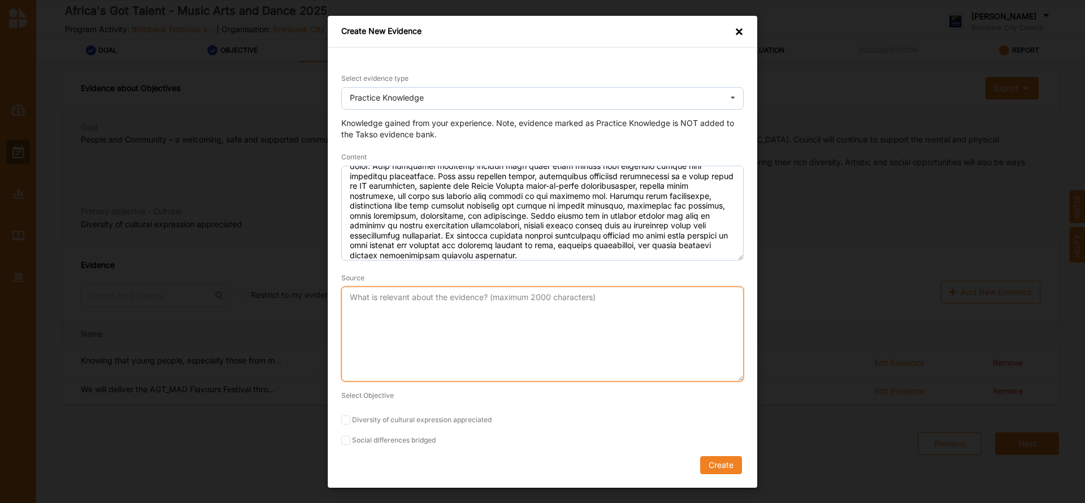
click at [440, 306] on textarea "Source" at bounding box center [542, 333] width 402 height 95
type textarea "Q - ADA"
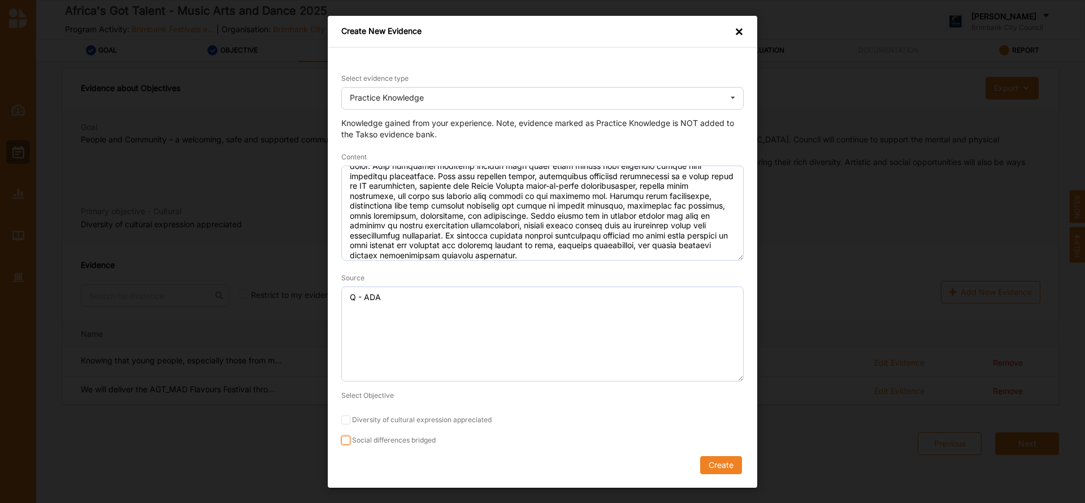
click at [346, 442] on input "Social differences bridged" at bounding box center [345, 440] width 9 height 9
checkbox input "true"
click at [718, 469] on button "Create" at bounding box center [721, 465] width 42 height 18
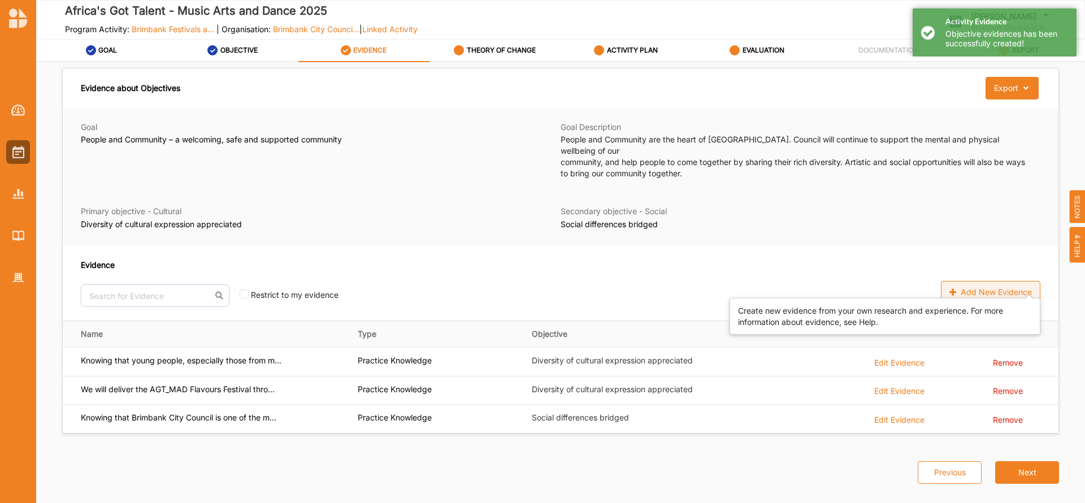
click at [973, 281] on div "Add New Evidence" at bounding box center [990, 292] width 99 height 23
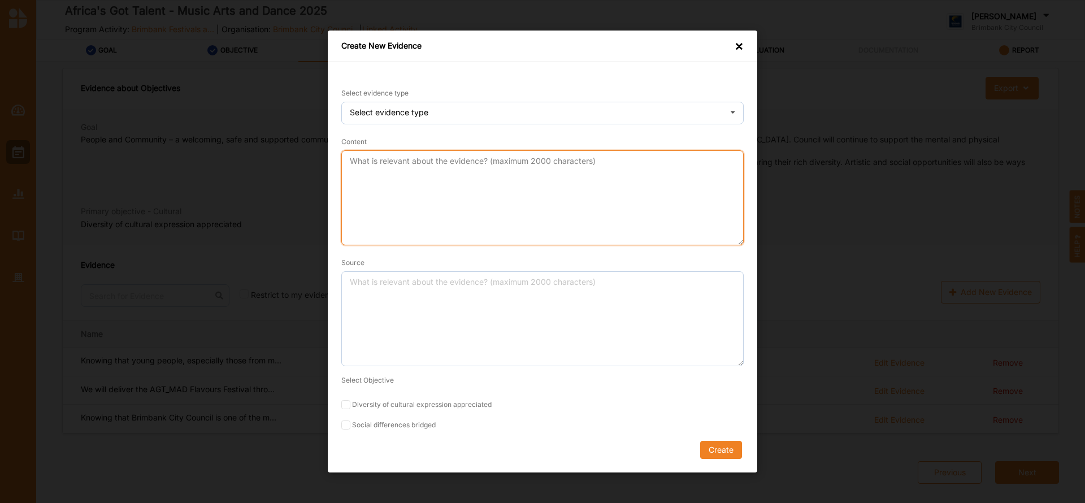
click at [458, 182] on textarea "Content" at bounding box center [542, 197] width 402 height 95
paste textarea "We will have the planning driven by youth, particularly those from African Aust…"
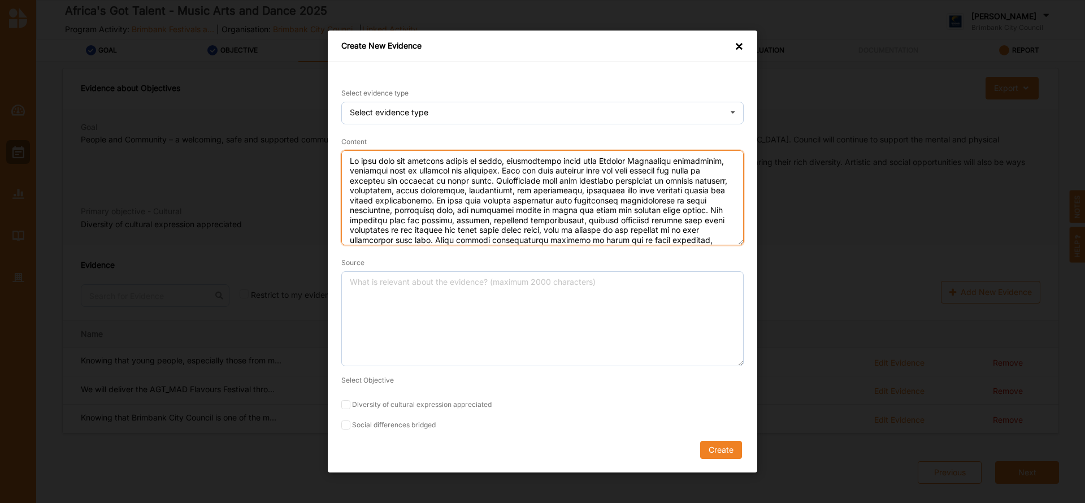
scroll to position [79, 0]
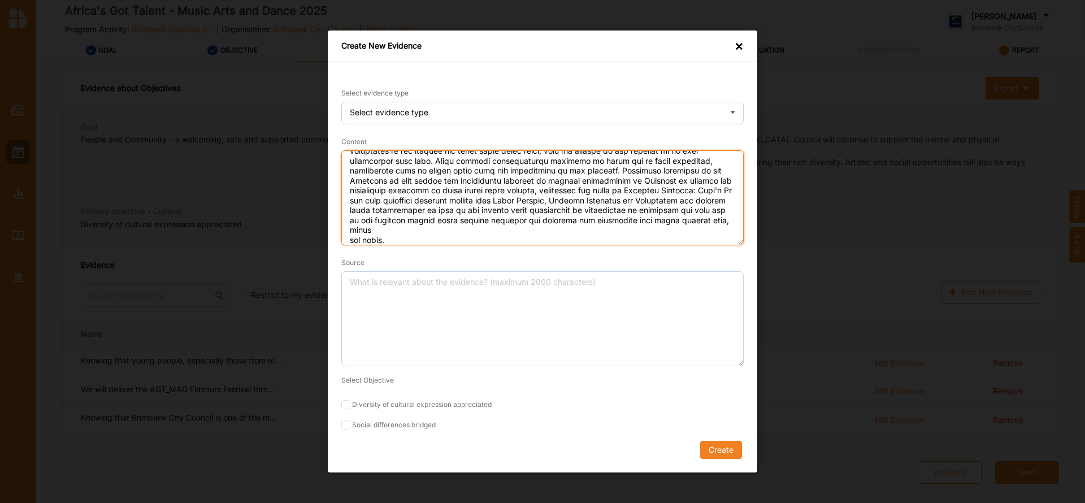
type textarea "We will have the planning driven by youth, particularly those from African Aust…"
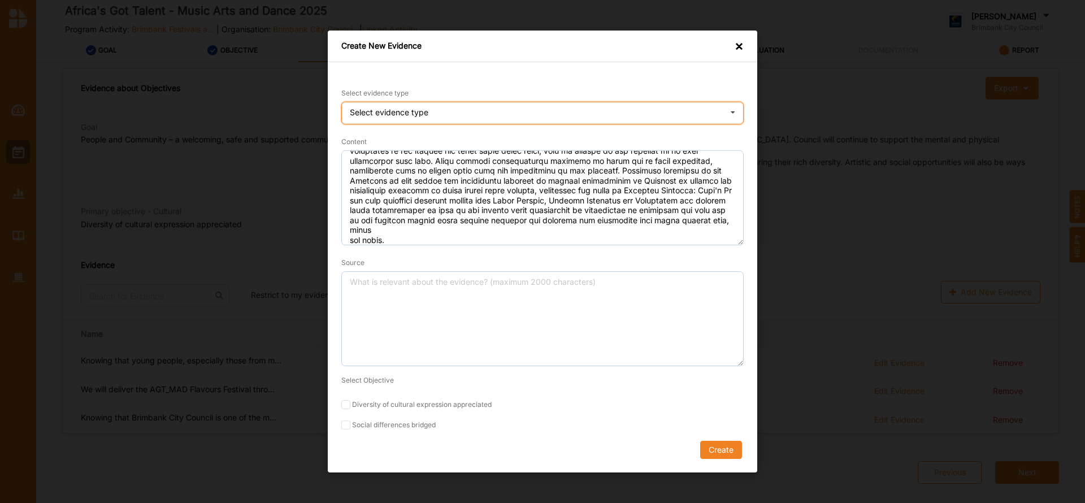
click at [736, 108] on icon at bounding box center [732, 113] width 17 height 23
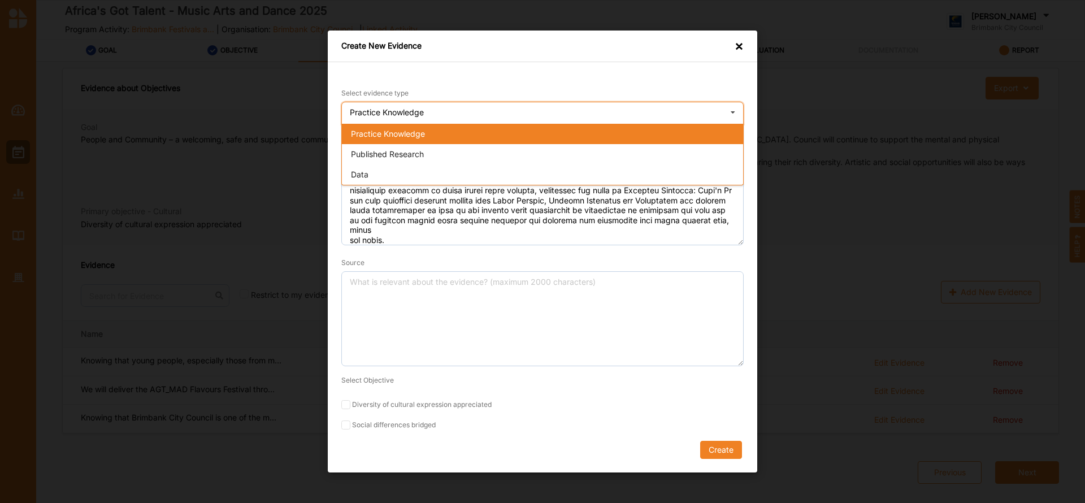
click at [572, 138] on div "Practice Knowledge" at bounding box center [542, 134] width 401 height 20
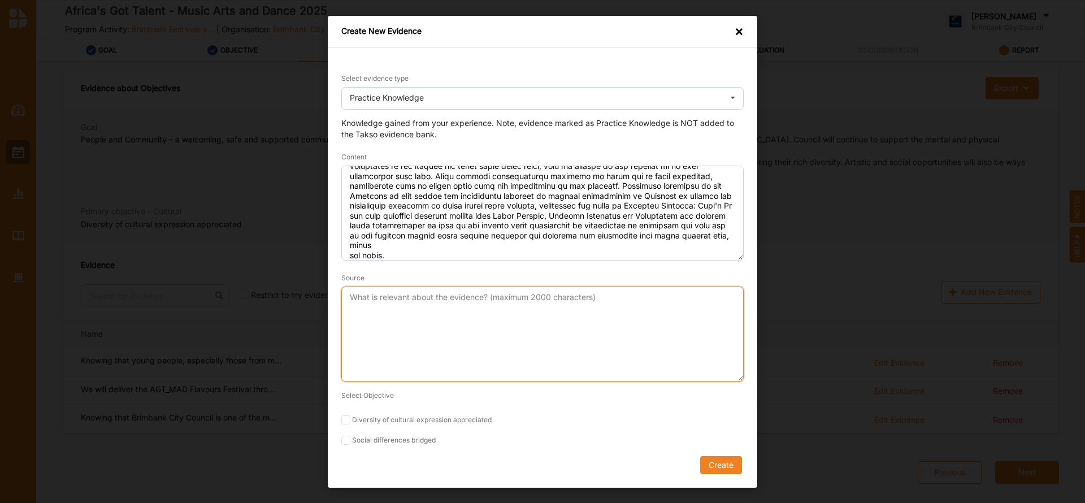
click at [413, 310] on textarea "Source" at bounding box center [542, 333] width 402 height 95
type textarea "Q - ADA"
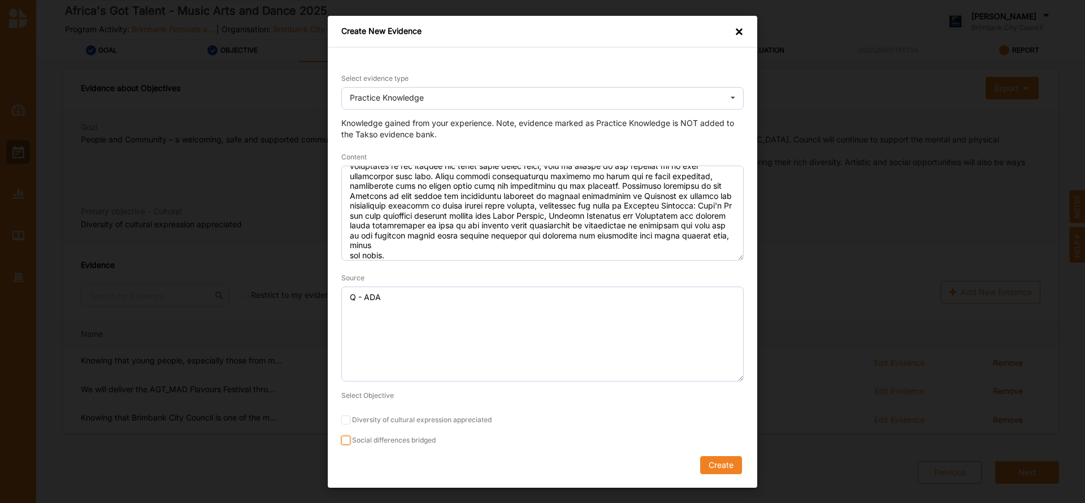
click at [346, 441] on input "Social differences bridged" at bounding box center [345, 440] width 9 height 9
checkbox input "true"
click at [723, 468] on button "Create" at bounding box center [721, 465] width 42 height 18
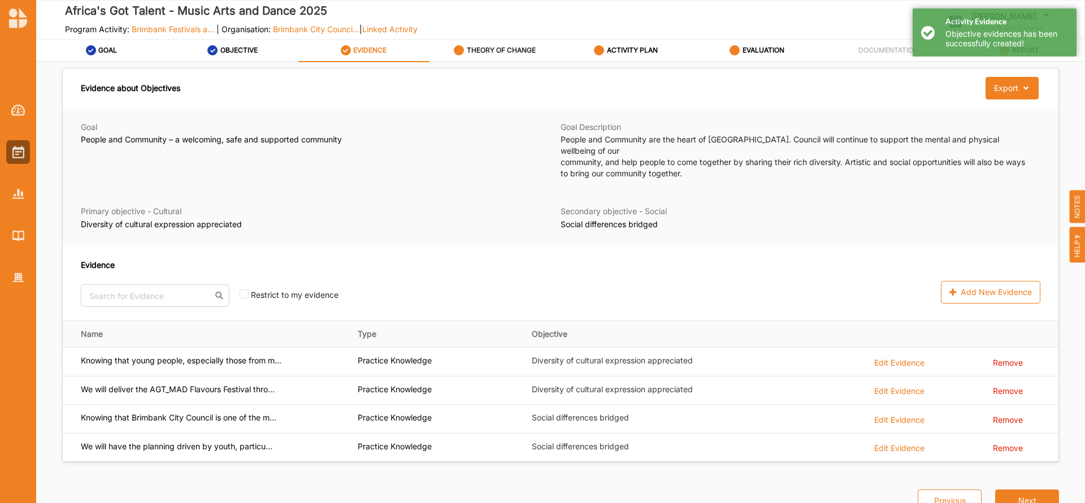
click at [510, 49] on label "THEORY OF CHANGE" at bounding box center [501, 50] width 69 height 9
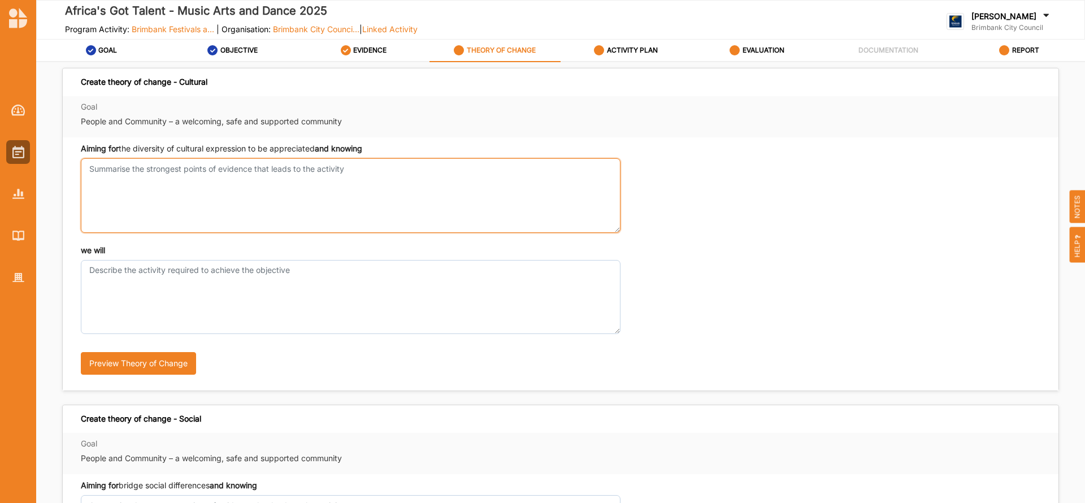
click at [196, 176] on textarea "Aiming for the diversity of cultural expression to be appreciated and knowing" at bounding box center [351, 195] width 540 height 74
paste textarea "Knowing that young people, especially those from migrant backgrounds, often fac…"
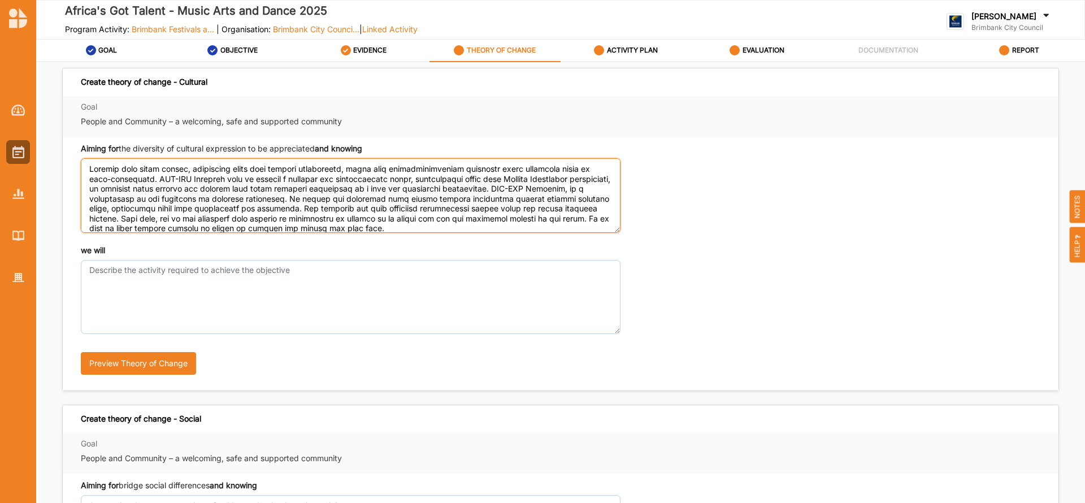
scroll to position [149, 0]
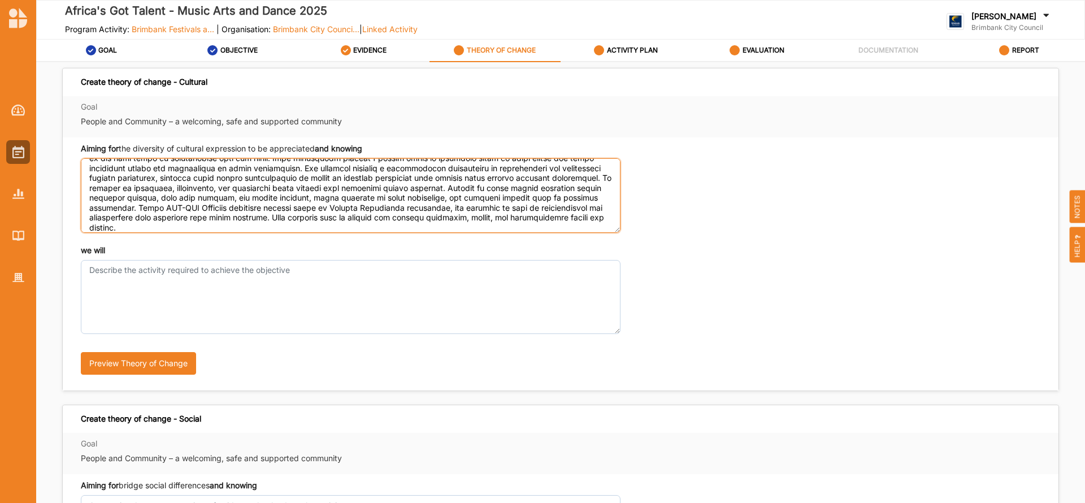
type textarea "Knowing that young people, especially those from migrant backgrounds, often fac…"
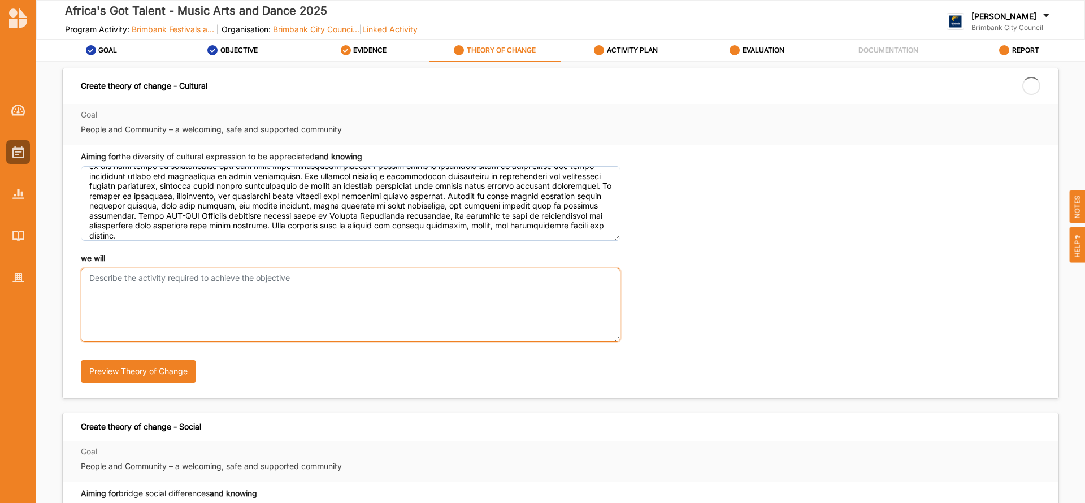
click at [199, 262] on div "we will" at bounding box center [351, 297] width 540 height 89
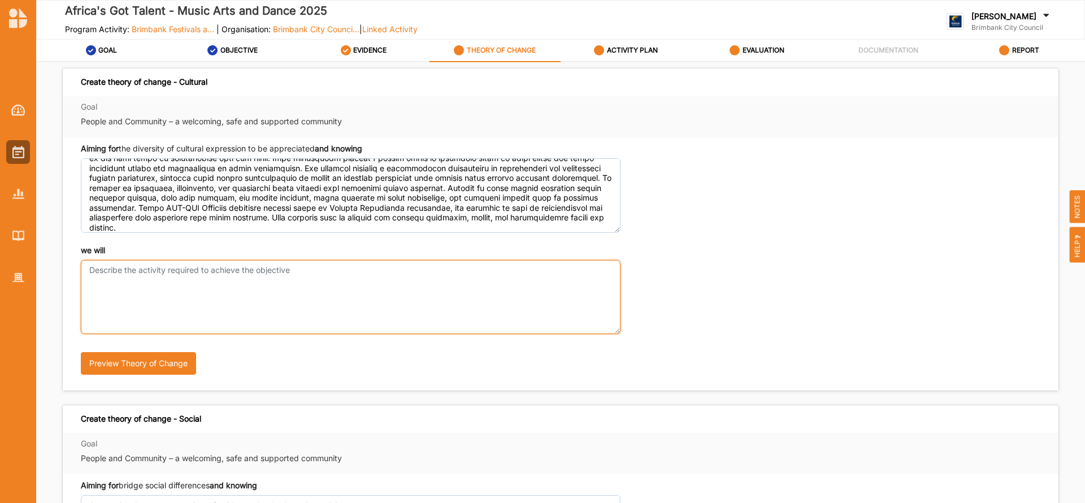
click at [173, 294] on textarea "we will" at bounding box center [351, 297] width 540 height 74
paste textarea "We will deliver the AGT_MAD Flavours Festival through four interdependent phase…"
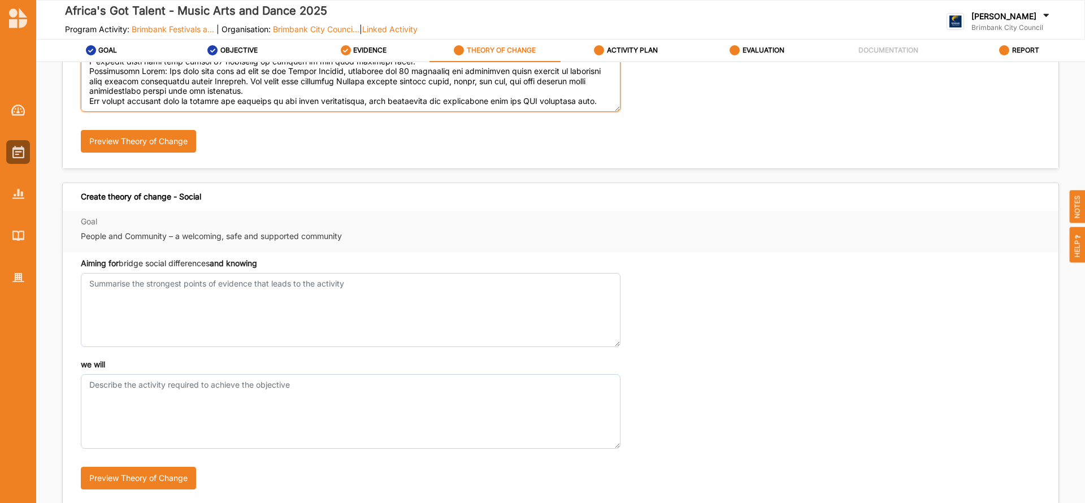
scroll to position [223, 0]
type textarea "We will deliver the AGT_MAD Flavours Festival through four interdependent phase…"
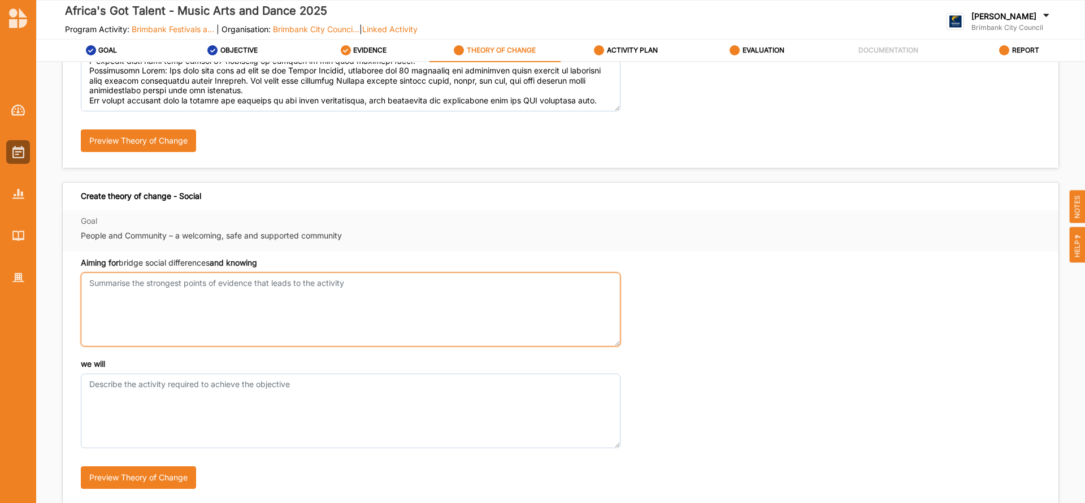
click at [238, 292] on textarea "Aiming for the diversity of cultural expression to be appreciated and knowing" at bounding box center [351, 309] width 540 height 74
click at [218, 284] on textarea "Aiming for the diversity of cultural expression to be appreciated and knowing" at bounding box center [351, 309] width 540 height 74
paste textarea "Knowing that Brimbank City Council is one of the most culturally diverse munici…"
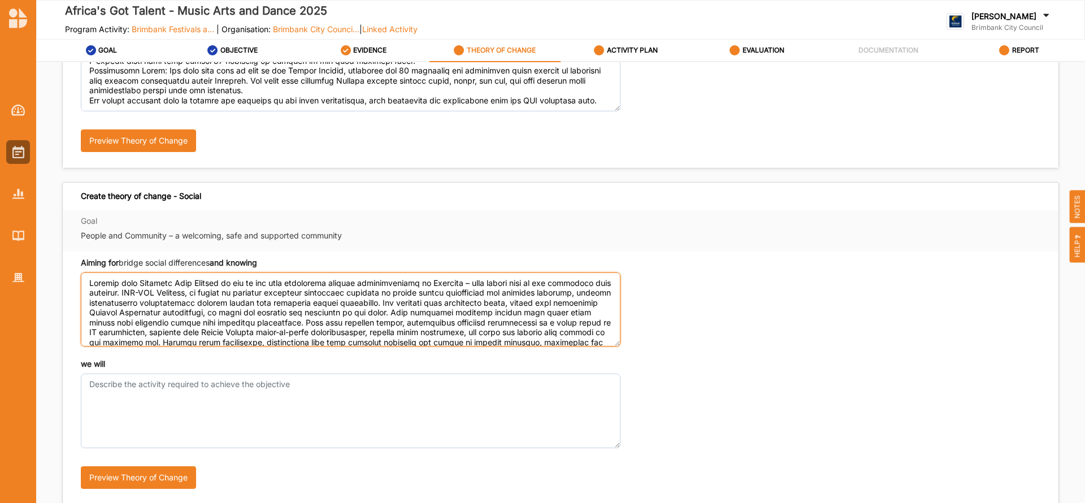
scroll to position [41, 0]
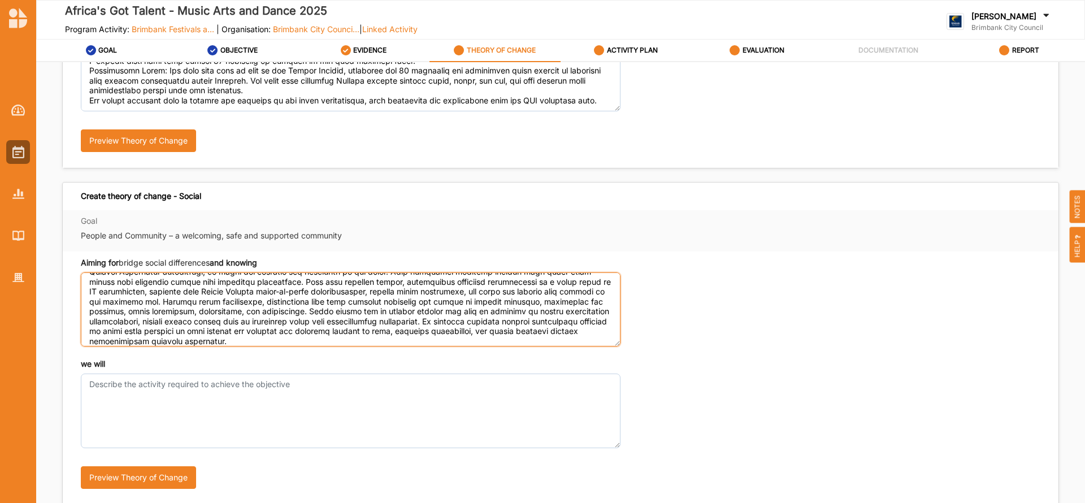
type textarea "Knowing that Brimbank City Council is one of the most culturally diverse munici…"
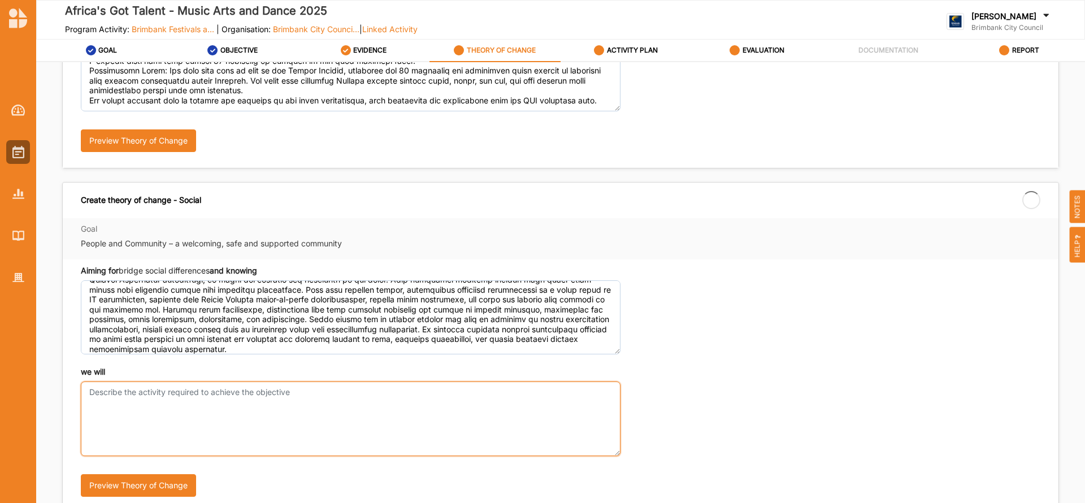
click at [132, 384] on textarea "we will" at bounding box center [351, 418] width 540 height 74
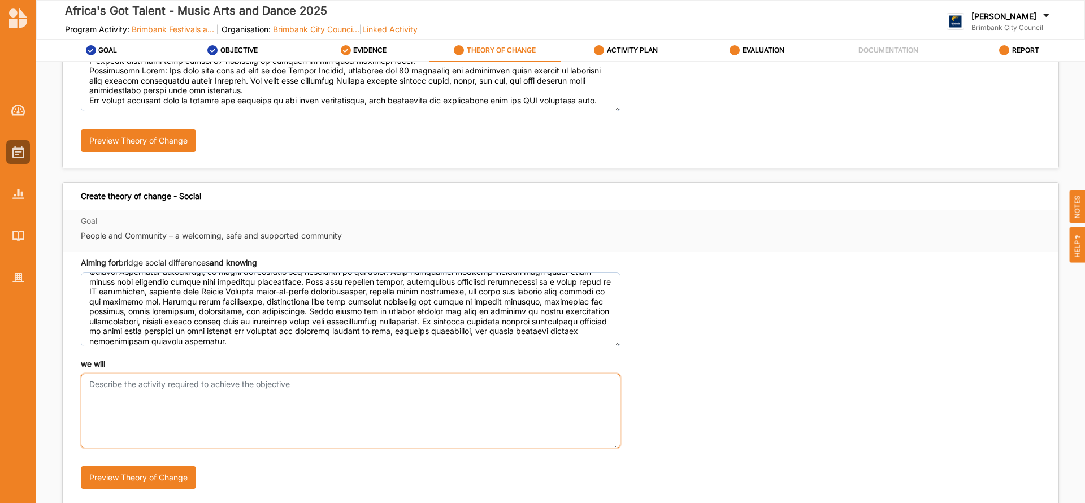
click at [186, 407] on textarea "we will" at bounding box center [351, 411] width 540 height 74
paste textarea "We will have the planning driven by youth, particularly those from African Aust…"
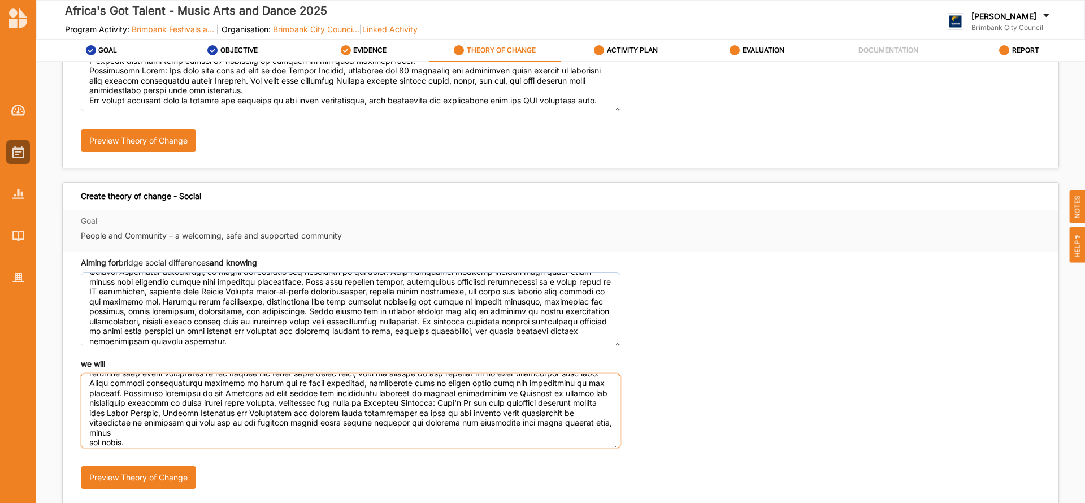
scroll to position [280, 0]
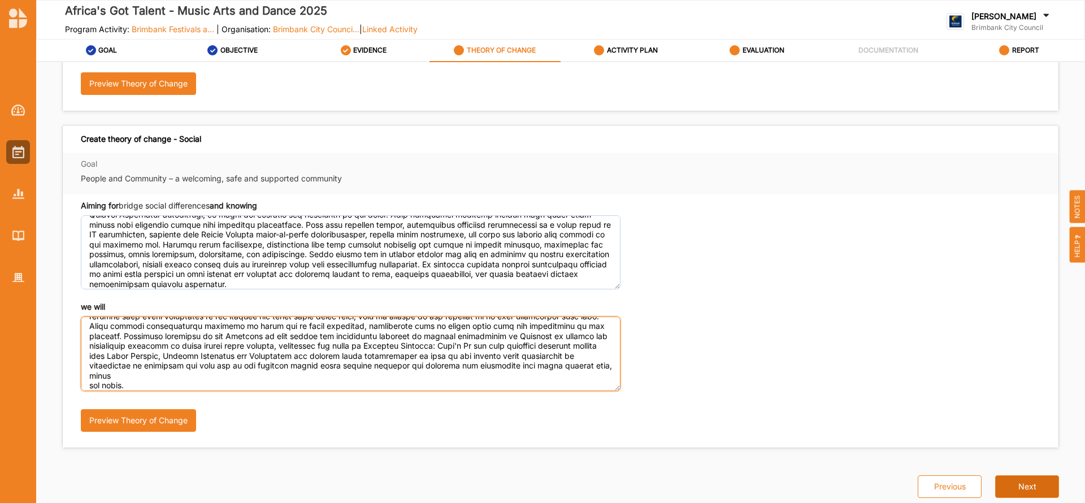
type textarea "We will have the planning driven by youth, particularly those from African Aust…"
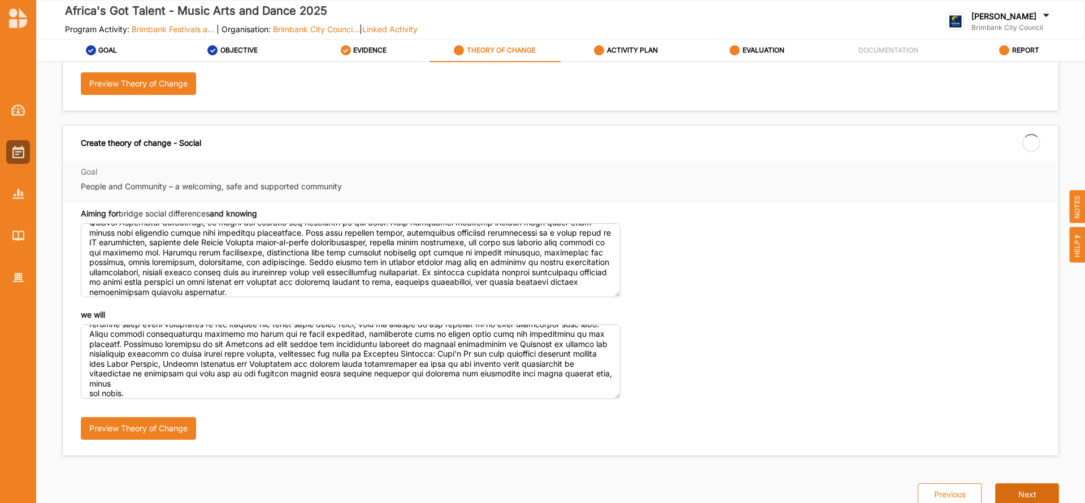
click at [1025, 481] on div "Previous Next" at bounding box center [981, 481] width 155 height 50
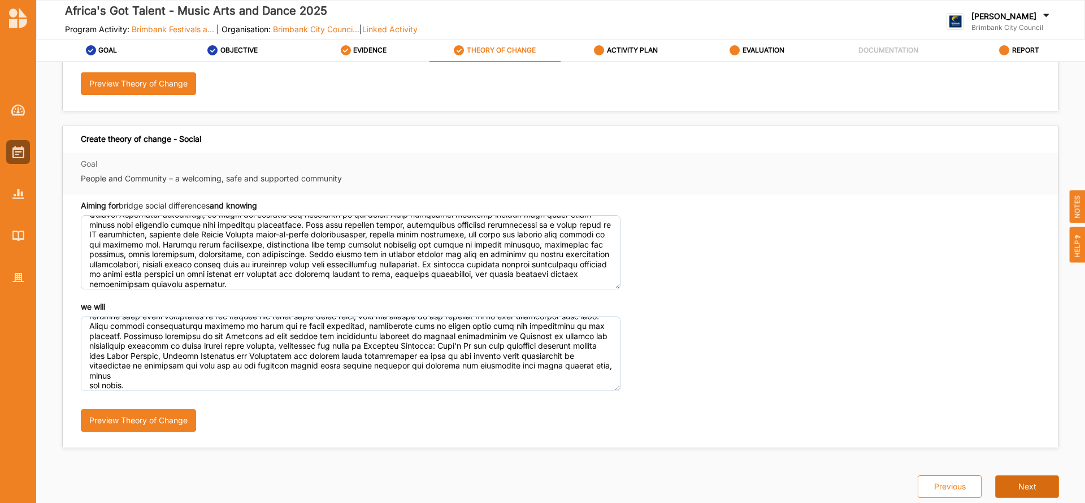
click at [1017, 482] on button "Next" at bounding box center [1027, 486] width 64 height 23
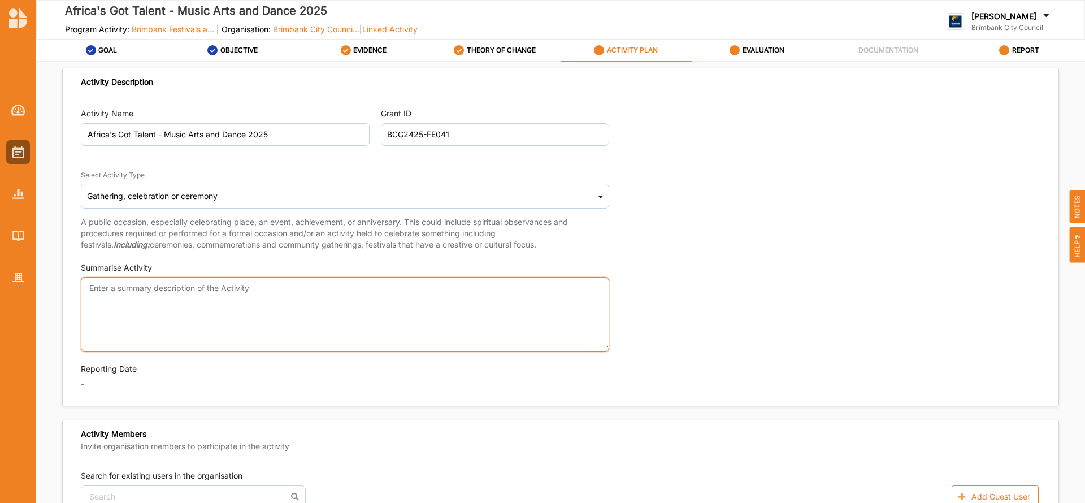
click at [213, 293] on textarea "Summarise Activity" at bounding box center [345, 314] width 528 height 74
paste textarea "Africa's Got Talent (AGT)- Music Arts and Dance (MAD) Flavours festival will be…"
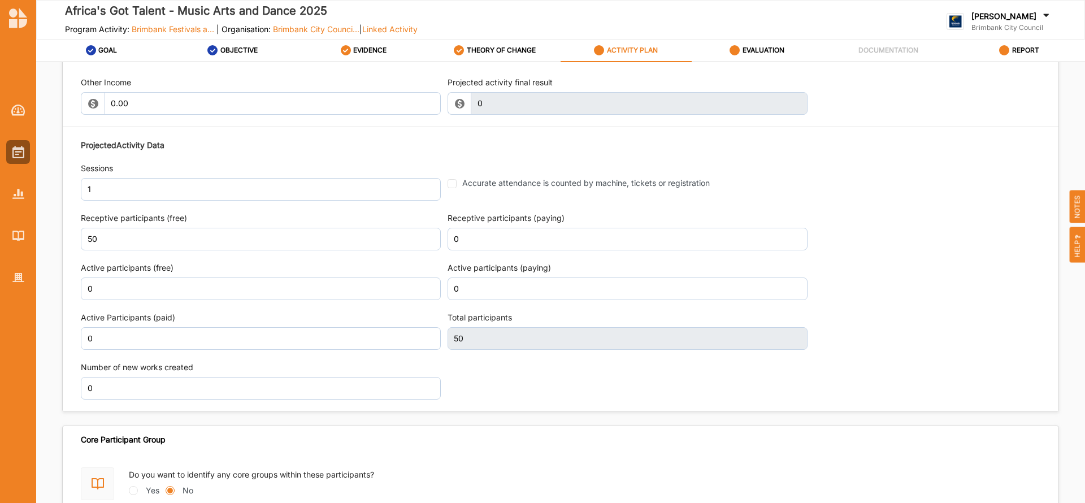
scroll to position [1365, 0]
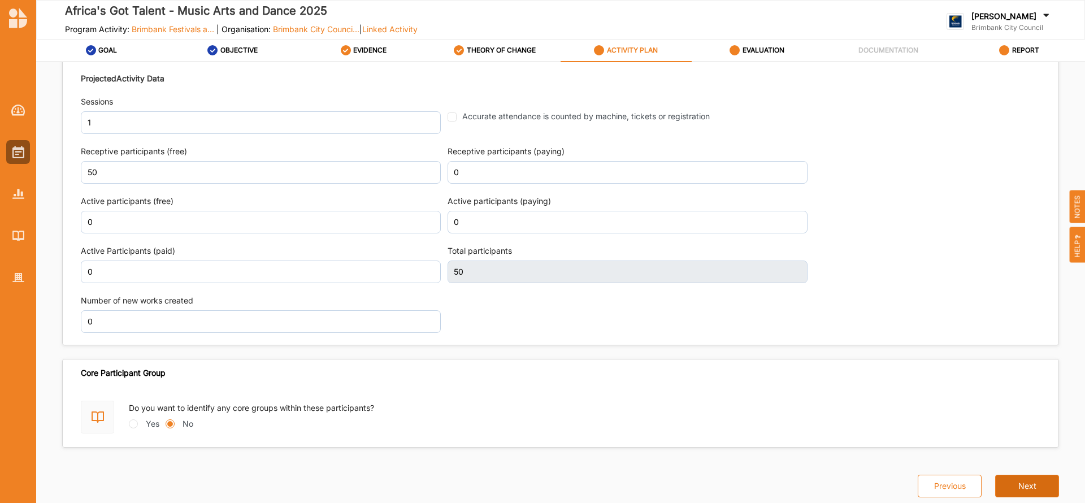
type textarea "Africa's Got Talent (AGT)- Music Arts and Dance (MAD) Flavours festival will be…"
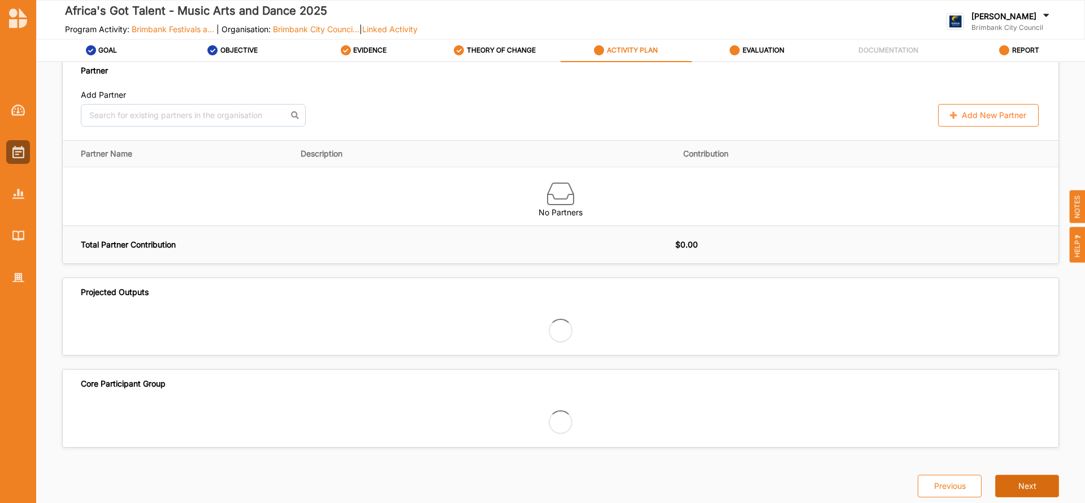
scroll to position [1066, 0]
click at [1030, 490] on button "Next" at bounding box center [1027, 486] width 64 height 23
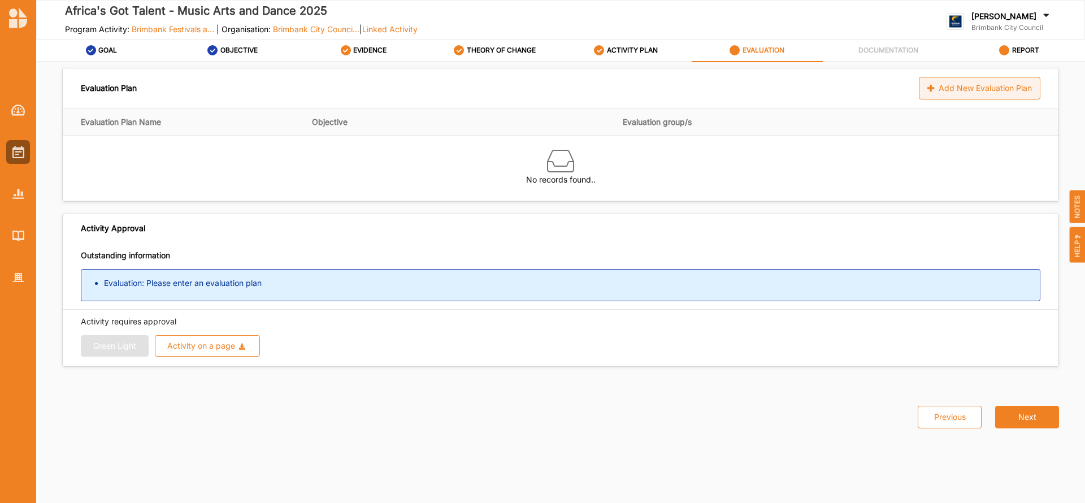
click at [989, 89] on div "Add New Evaluation Plan" at bounding box center [979, 88] width 121 height 23
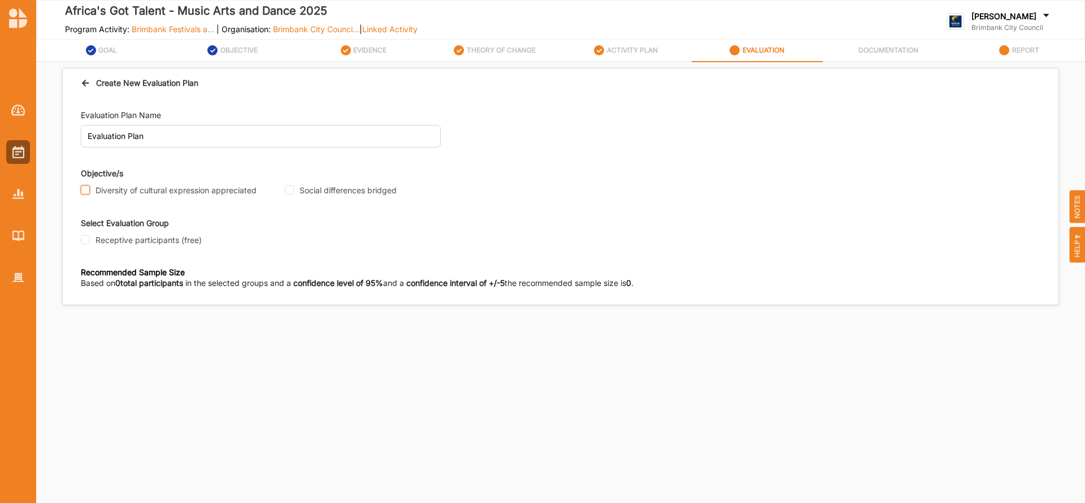
click at [85, 188] on input "Diversity of cultural expression appreciated" at bounding box center [85, 189] width 9 height 9
checkbox input "true"
click at [286, 189] on input "Social differences bridged" at bounding box center [289, 189] width 9 height 9
checkbox input "true"
click at [85, 241] on input "Receptive participants (free)" at bounding box center [85, 239] width 9 height 9
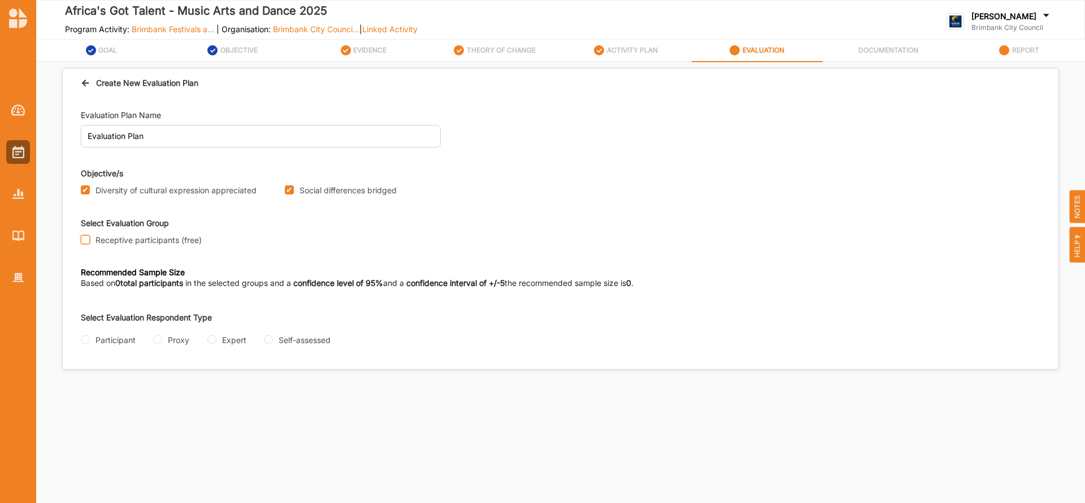
checkbox input "true"
click at [268, 341] on input "Self-assessed" at bounding box center [268, 339] width 9 height 9
radio input "true"
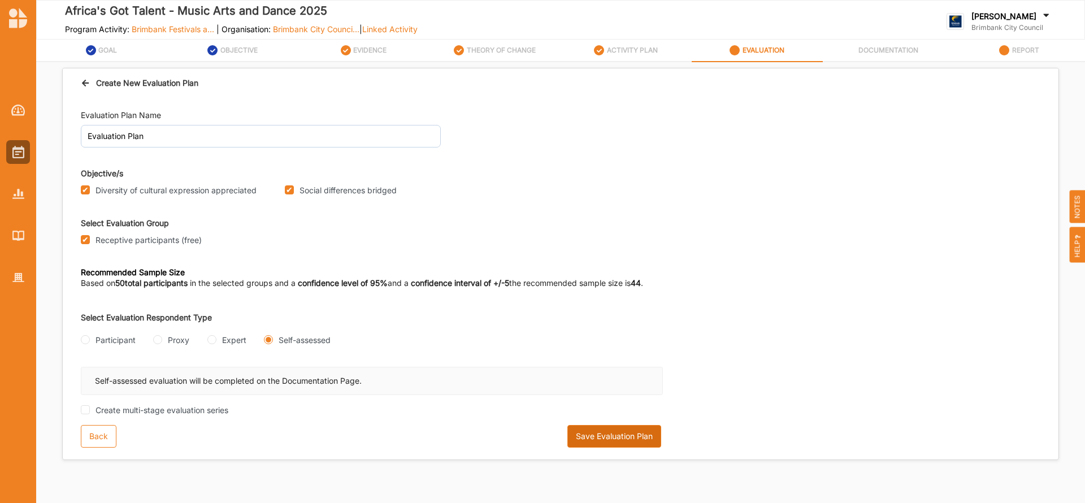
click at [615, 432] on button "Save Evaluation Plan" at bounding box center [614, 436] width 94 height 23
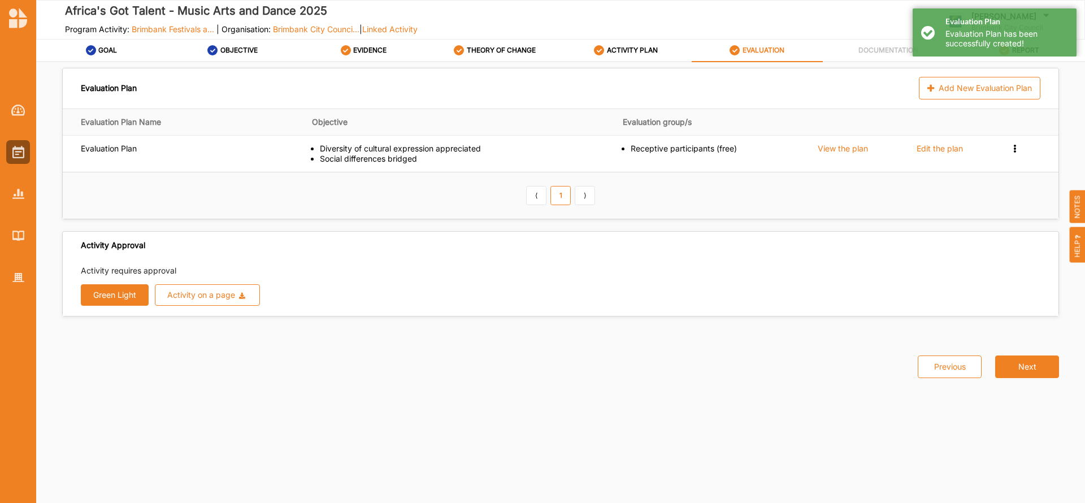
click at [108, 293] on button "Green Light" at bounding box center [115, 294] width 68 height 21
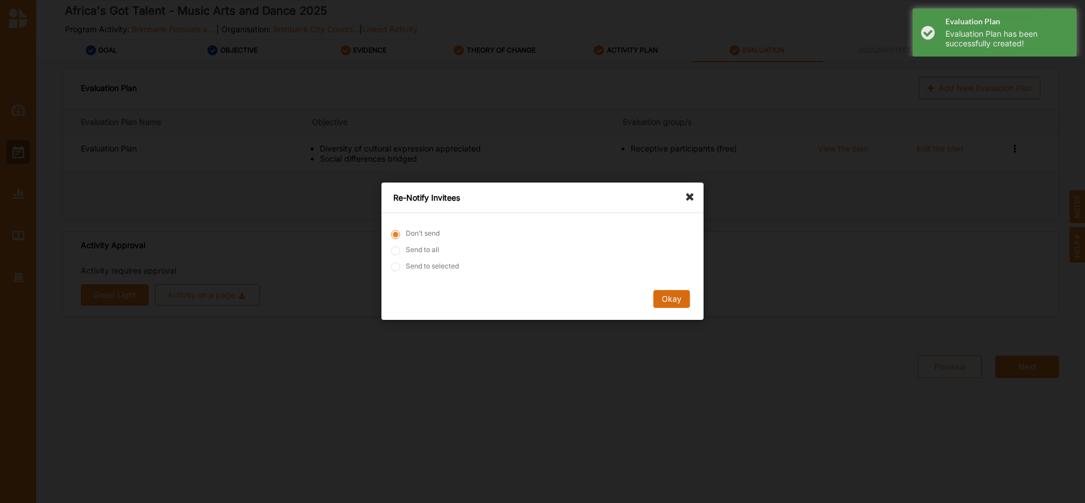
click at [678, 294] on button "Okay" at bounding box center [671, 299] width 37 height 18
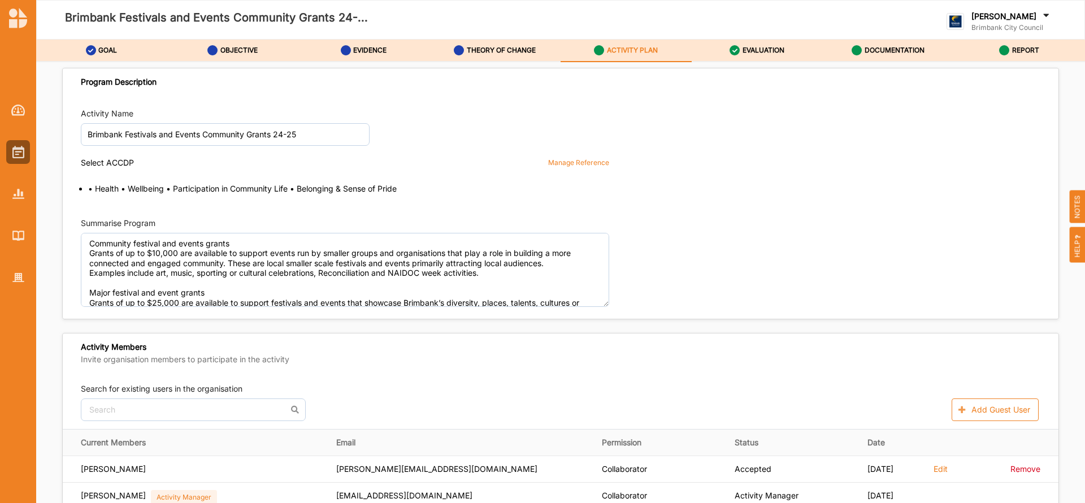
scroll to position [1687, 0]
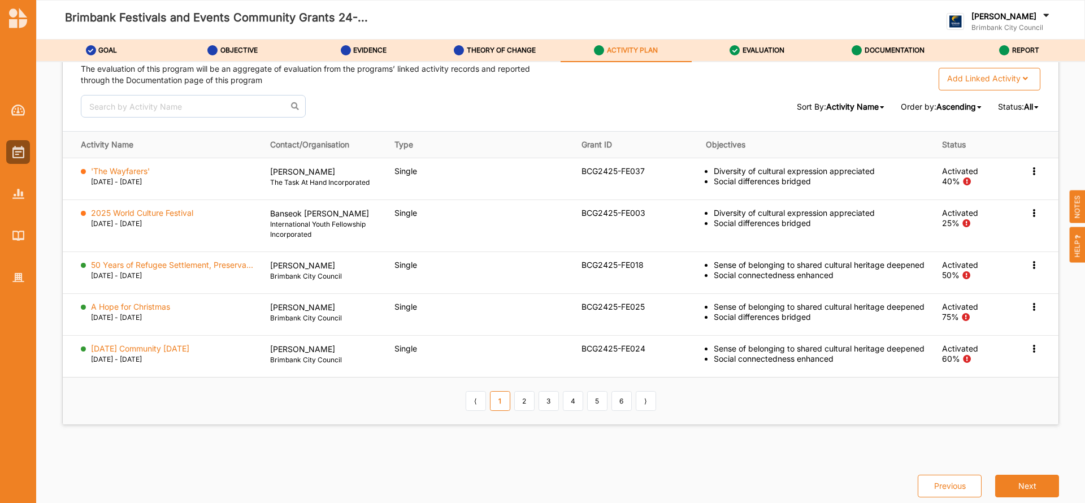
scroll to position [1703, 0]
click at [522, 410] on link "2" at bounding box center [524, 400] width 20 height 19
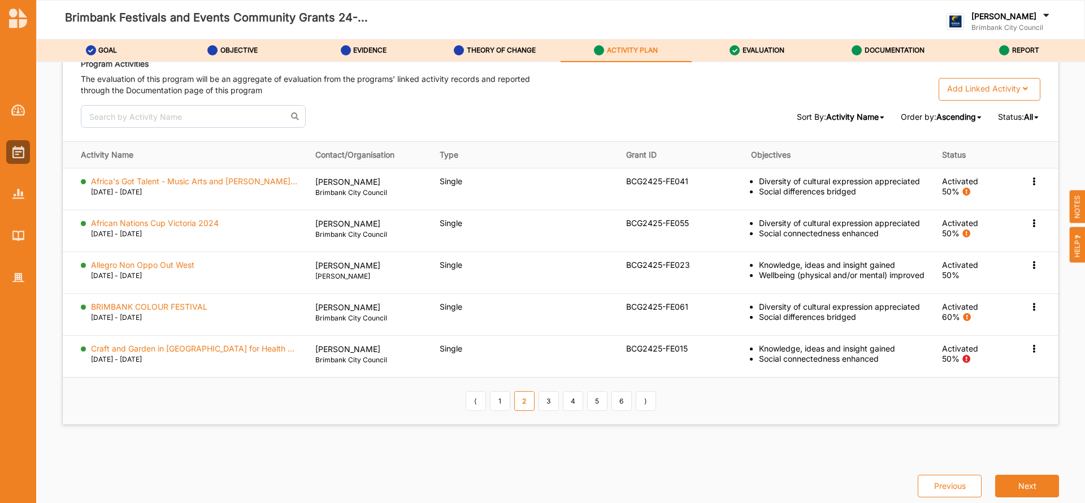
scroll to position [1687, 0]
click at [547, 403] on link "3" at bounding box center [549, 400] width 20 height 19
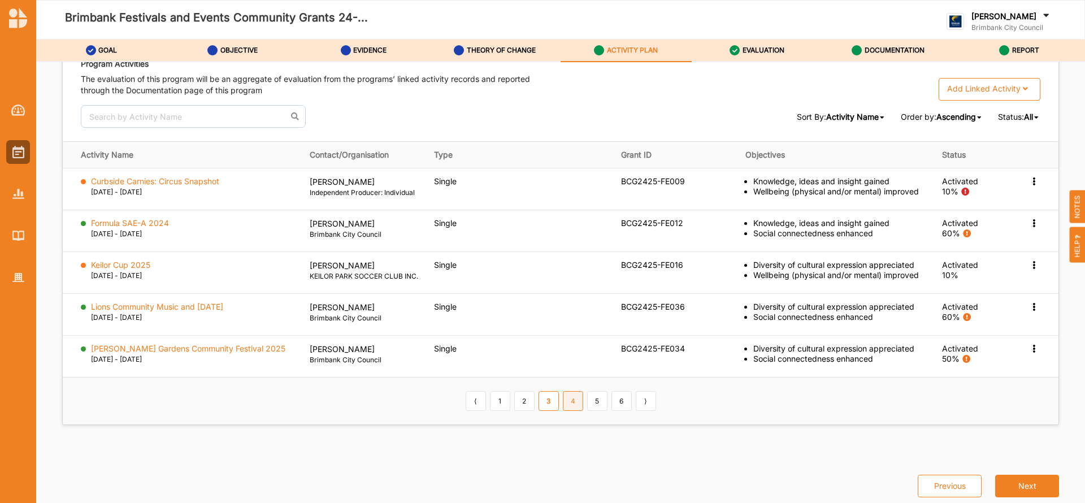
click at [574, 410] on link "4" at bounding box center [573, 400] width 20 height 19
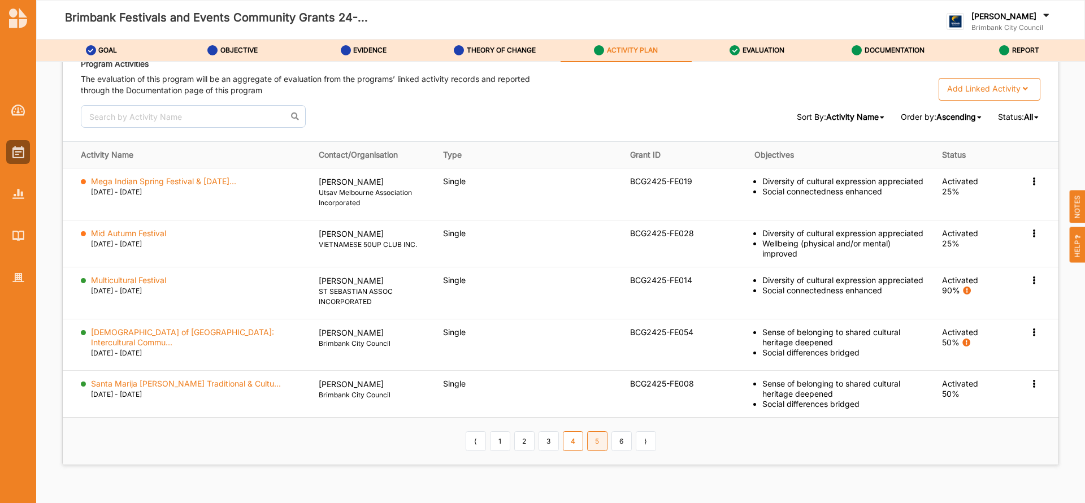
click at [595, 431] on link "5" at bounding box center [597, 440] width 20 height 19
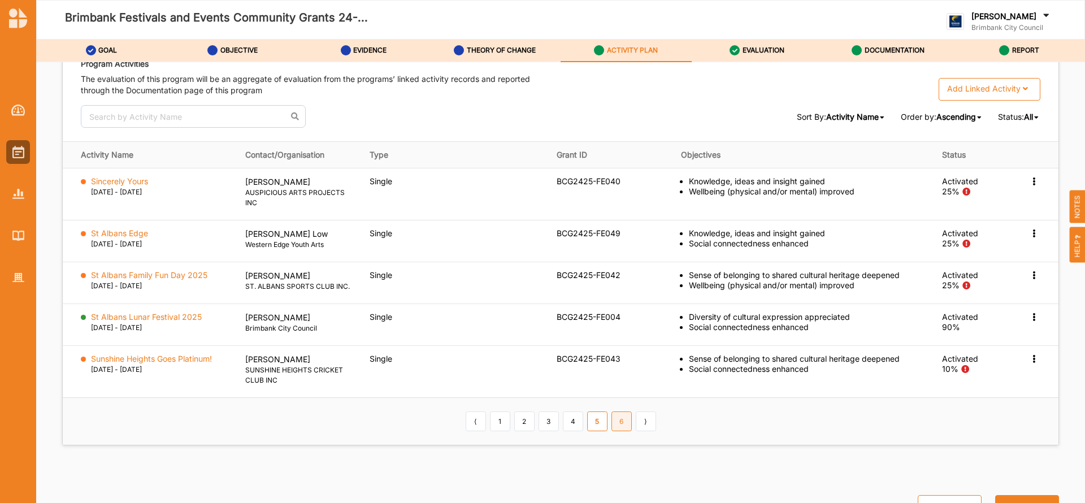
click at [622, 420] on link "6" at bounding box center [621, 420] width 20 height 19
